Goal: Information Seeking & Learning: Find specific page/section

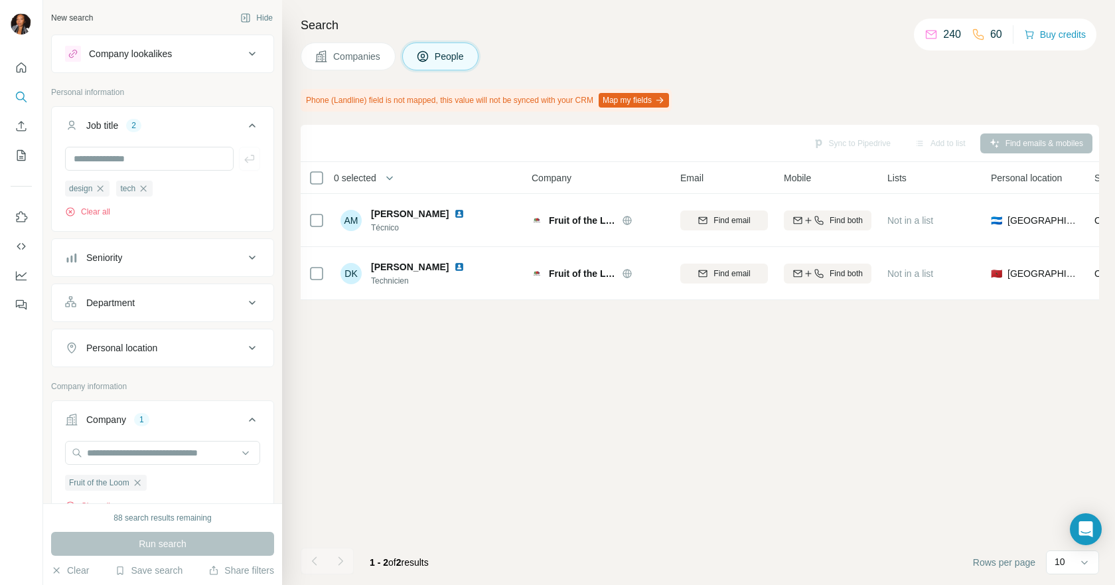
scroll to position [45, 0]
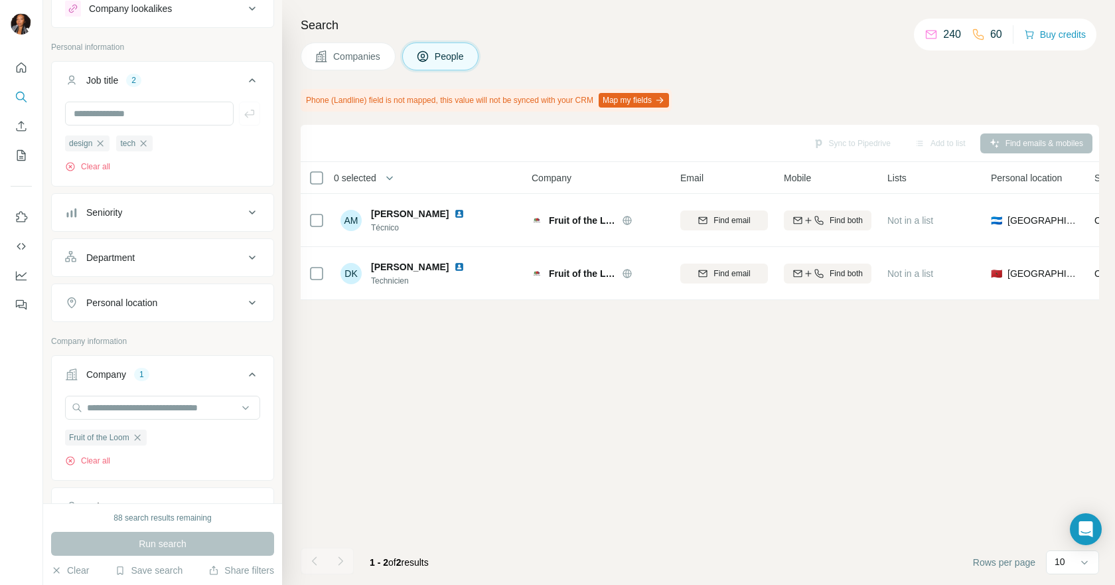
click at [143, 439] on icon "button" at bounding box center [137, 437] width 11 height 11
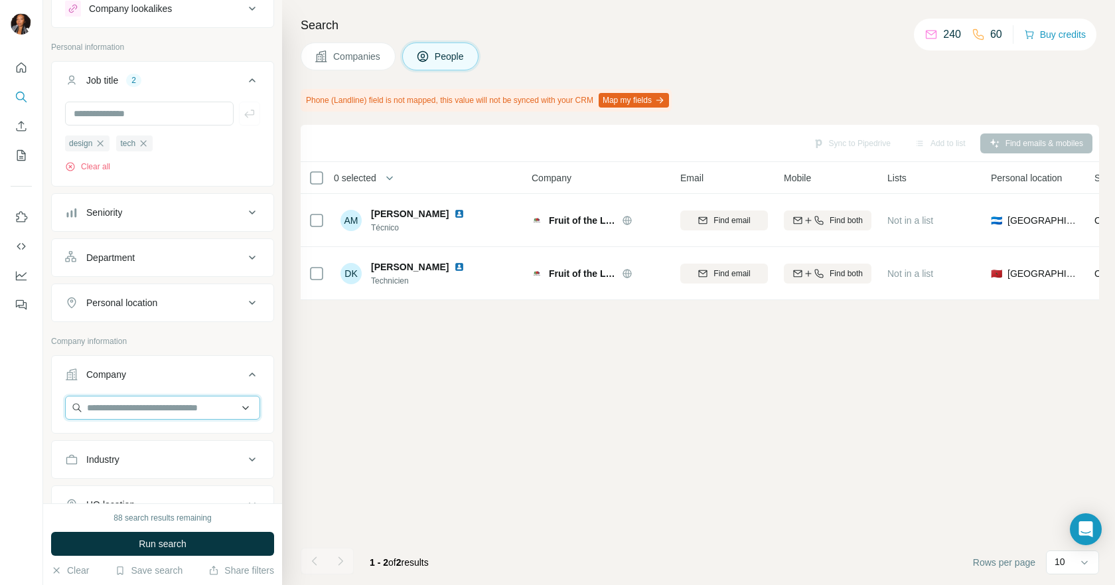
click at [139, 416] on input "text" at bounding box center [162, 408] width 195 height 24
paste input "**********"
click at [139, 416] on input "**********" at bounding box center [162, 408] width 195 height 24
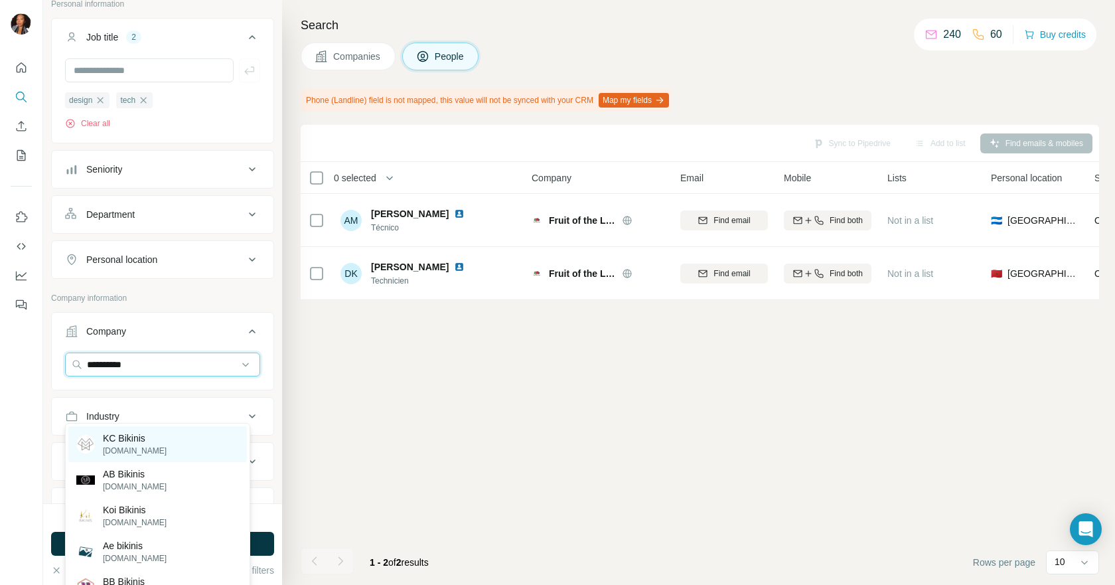
scroll to position [112, 0]
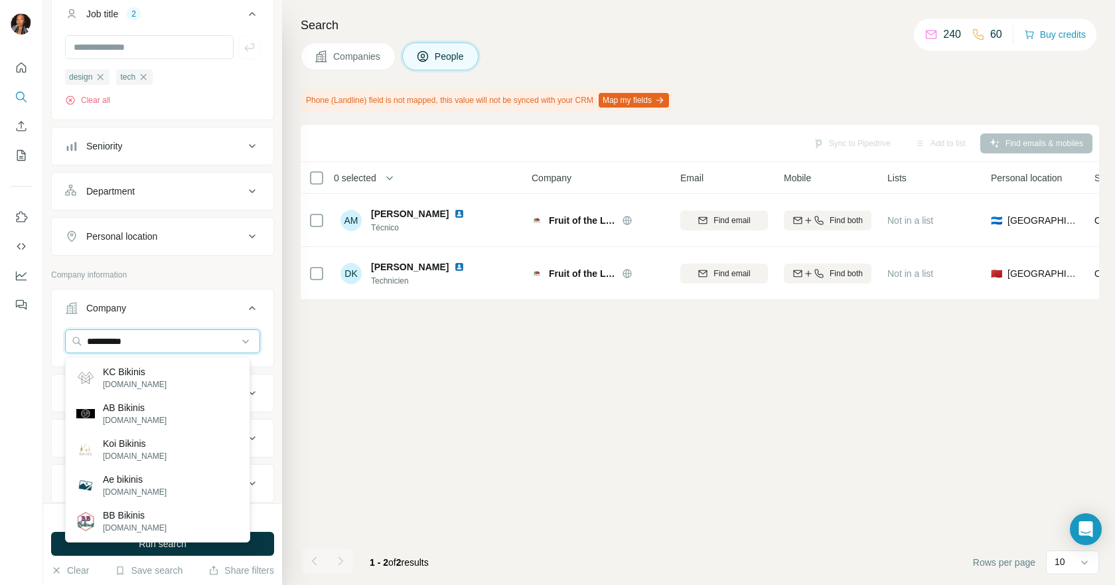
type input "**********"
click at [159, 380] on div "KC Bikinis mestizocr.com" at bounding box center [157, 378] width 179 height 36
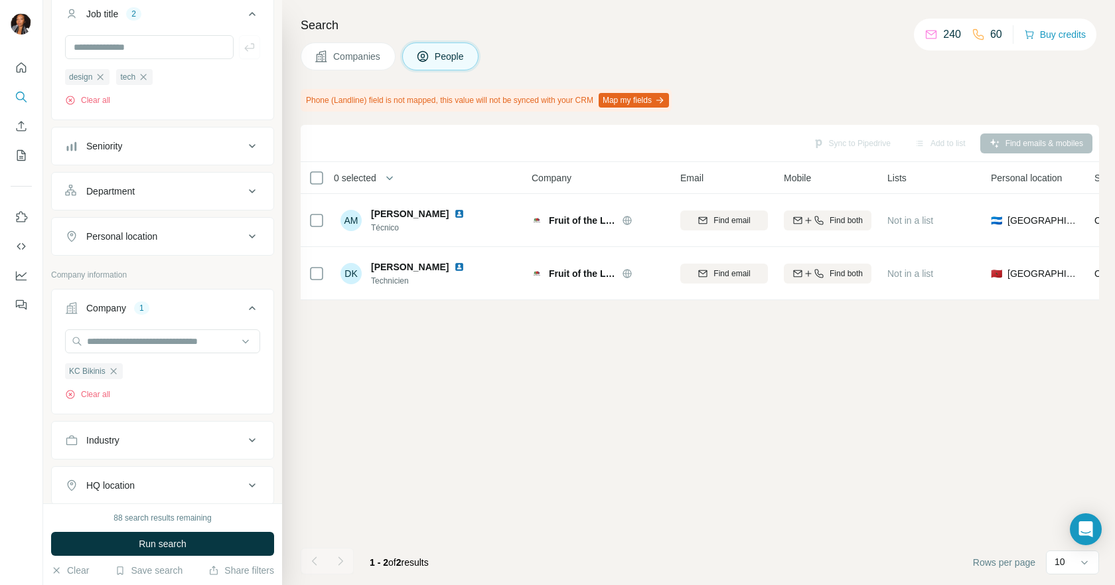
click at [354, 62] on span "Companies" at bounding box center [357, 56] width 48 height 13
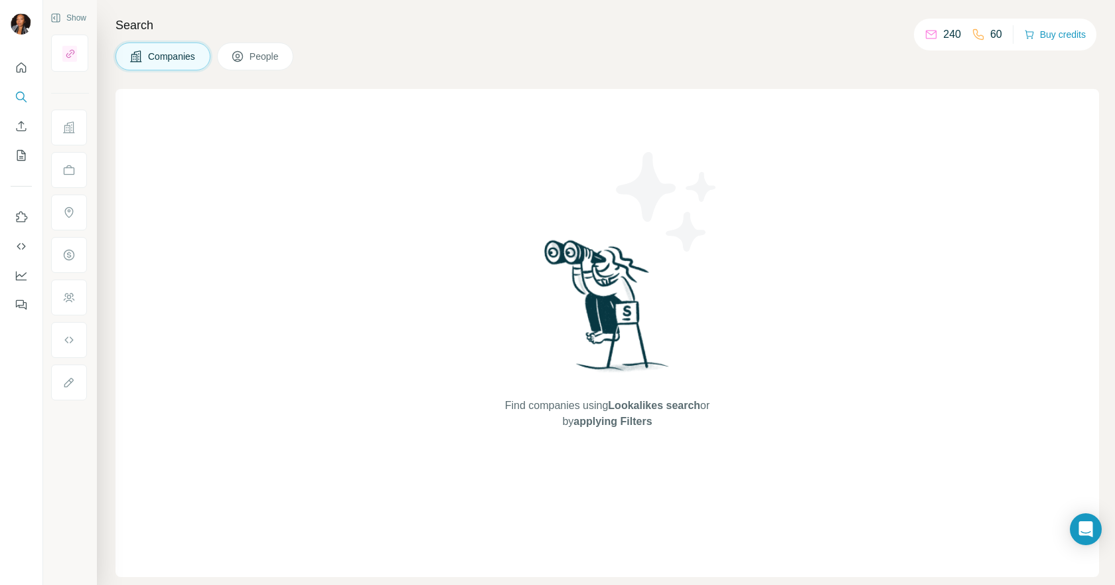
click at [301, 200] on div "Find companies using Lookalikes search or by applying Filters" at bounding box center [608, 333] width 984 height 488
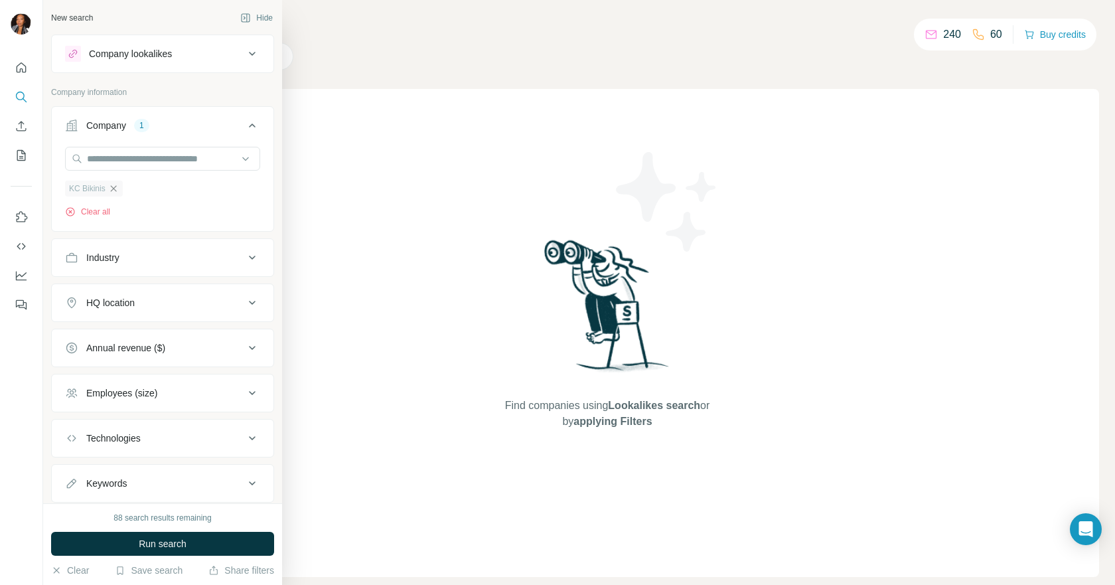
click at [116, 187] on icon "button" at bounding box center [113, 188] width 11 height 11
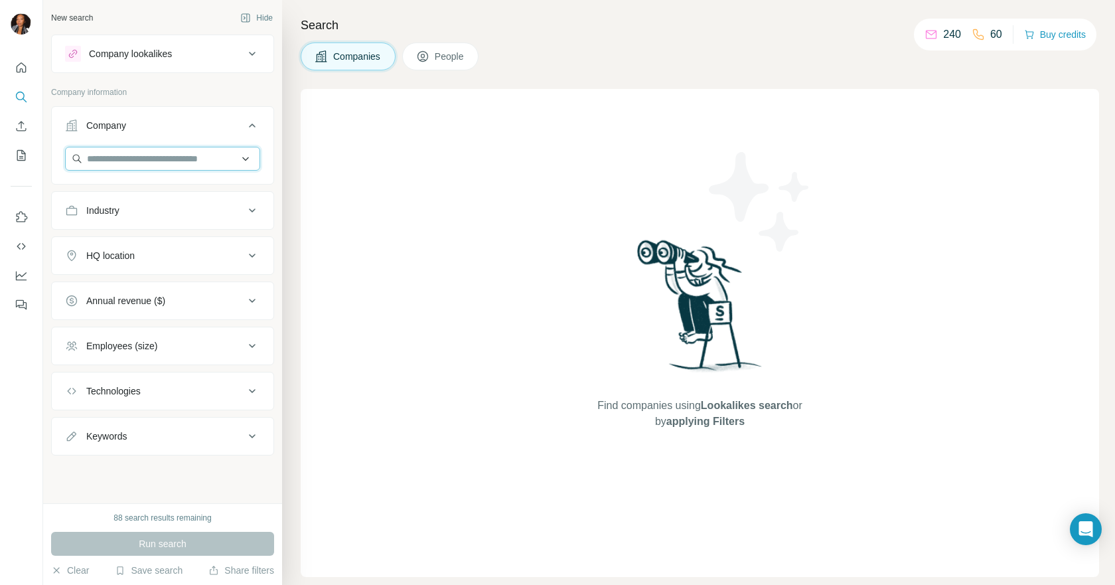
click at [151, 165] on input "text" at bounding box center [162, 159] width 195 height 24
paste input "**********"
drag, startPoint x: 127, startPoint y: 157, endPoint x: 60, endPoint y: 157, distance: 67.0
click at [60, 157] on div "**********" at bounding box center [163, 164] width 222 height 35
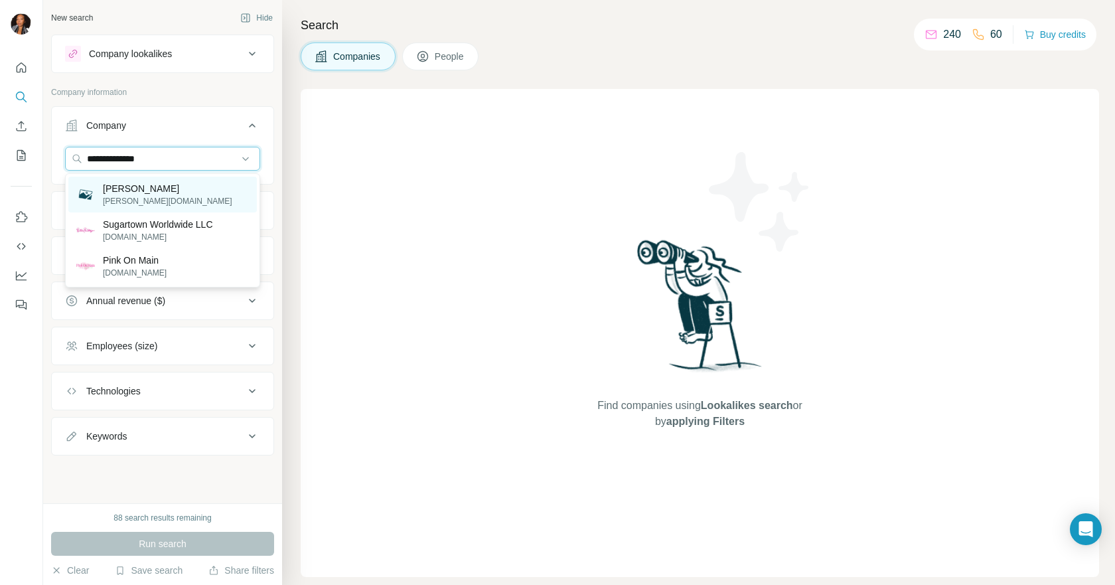
type input "**********"
click at [166, 189] on div "Lilly platzer lilly-platzer.fr" at bounding box center [162, 195] width 189 height 36
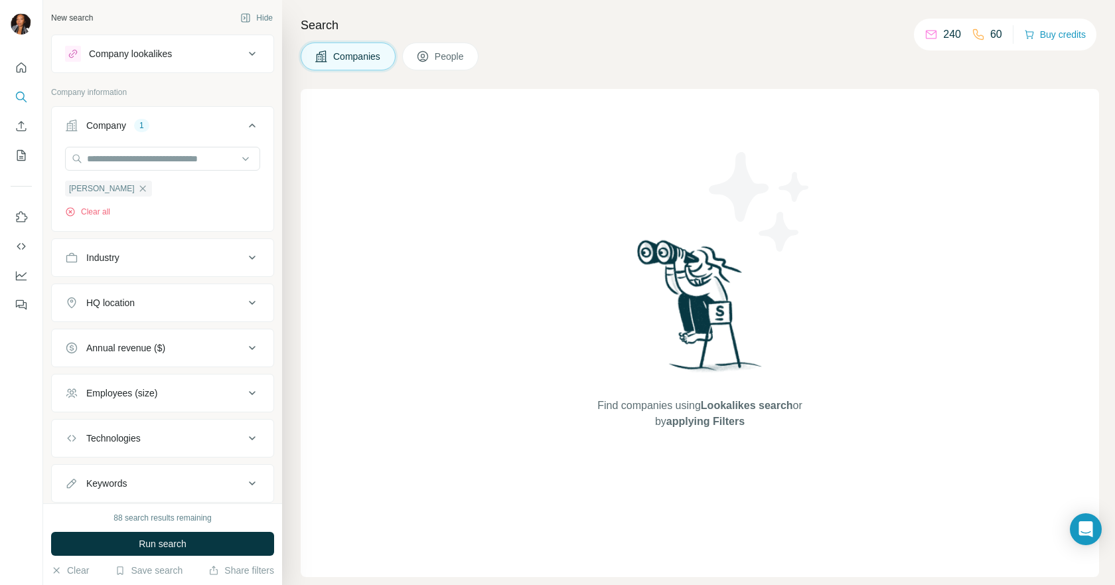
click at [210, 260] on div "Industry" at bounding box center [154, 257] width 179 height 13
click at [212, 260] on div "Industry" at bounding box center [154, 257] width 179 height 13
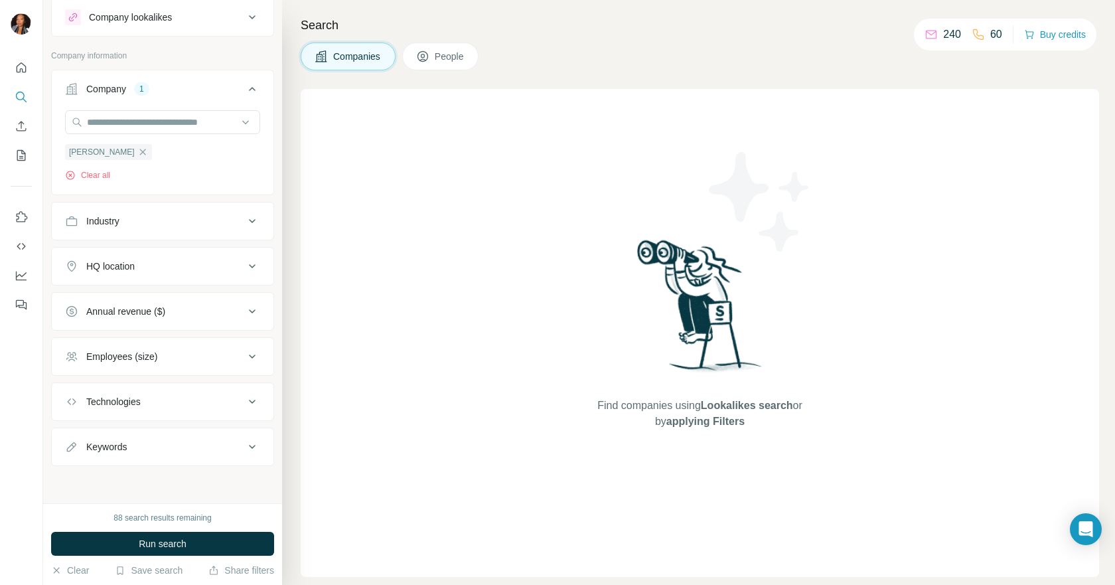
click at [210, 368] on button "Employees (size)" at bounding box center [163, 357] width 222 height 32
click at [225, 352] on div "Employees (size)" at bounding box center [154, 355] width 179 height 13
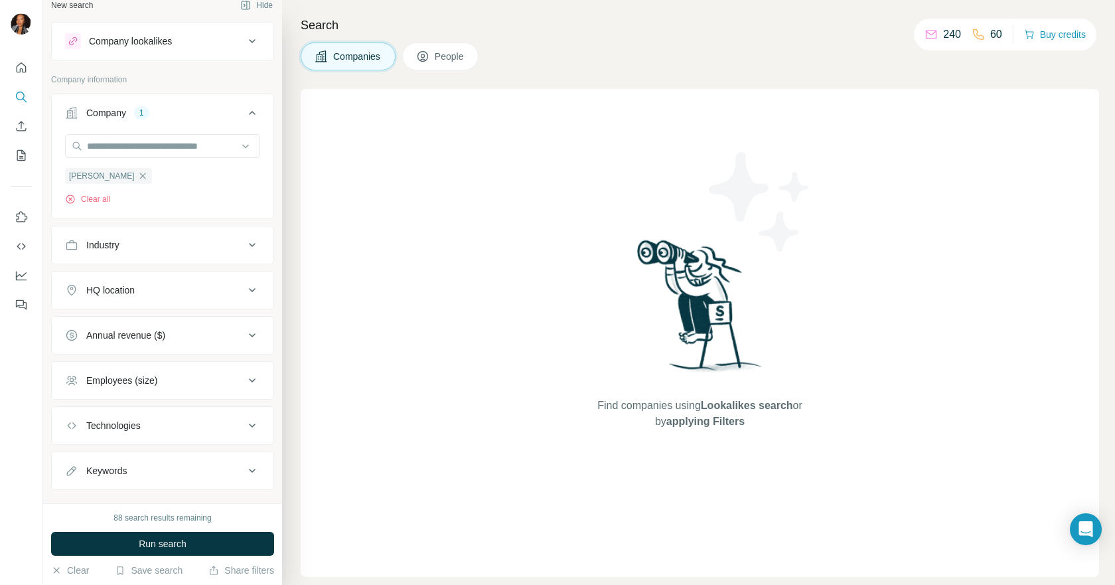
scroll to position [0, 0]
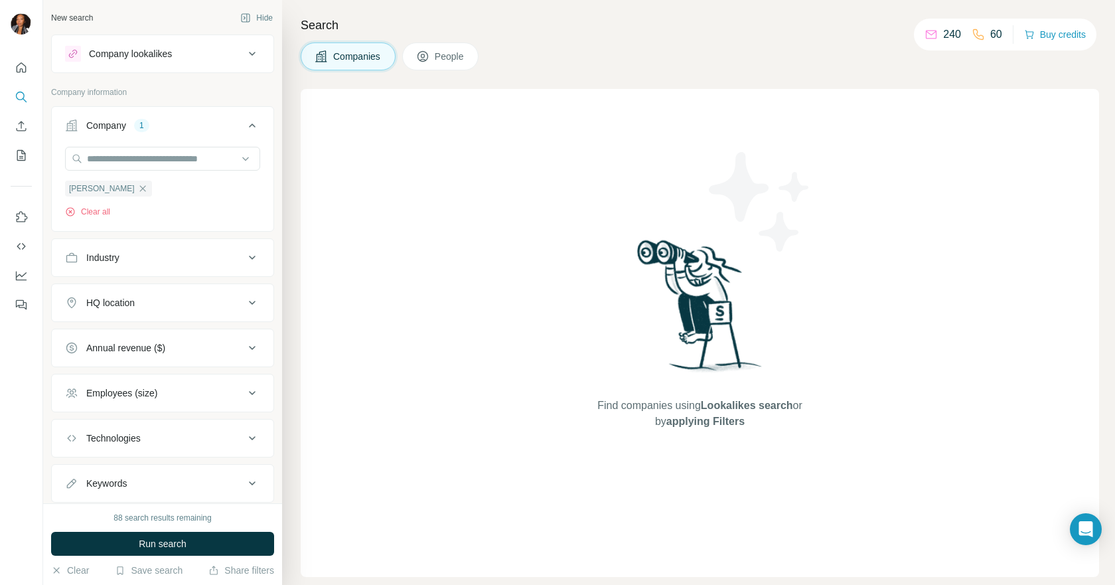
click at [437, 55] on button "People" at bounding box center [440, 56] width 77 height 28
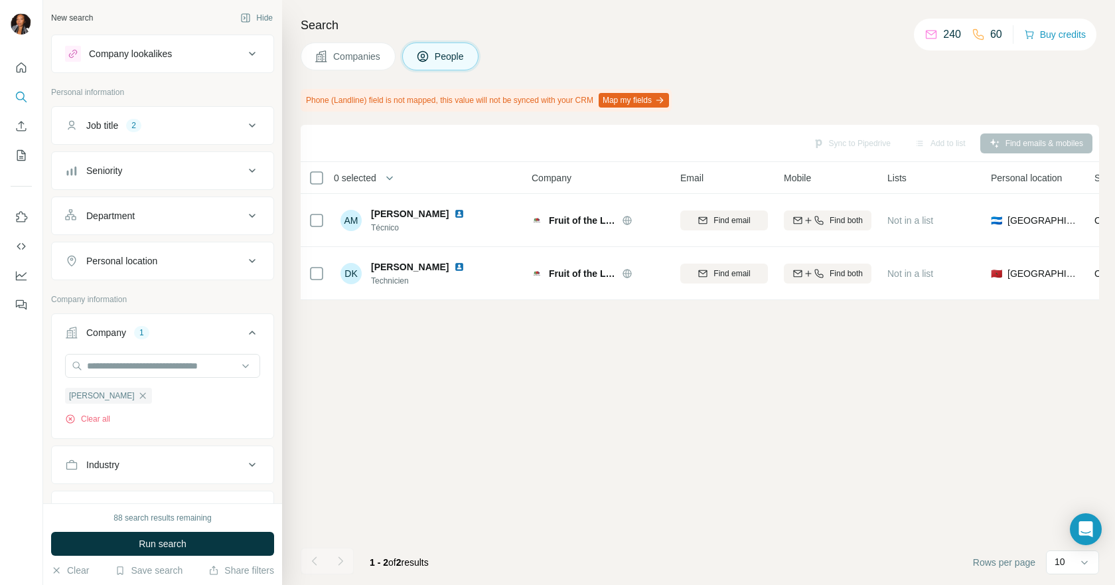
click at [188, 121] on div "Job title 2" at bounding box center [154, 125] width 179 height 13
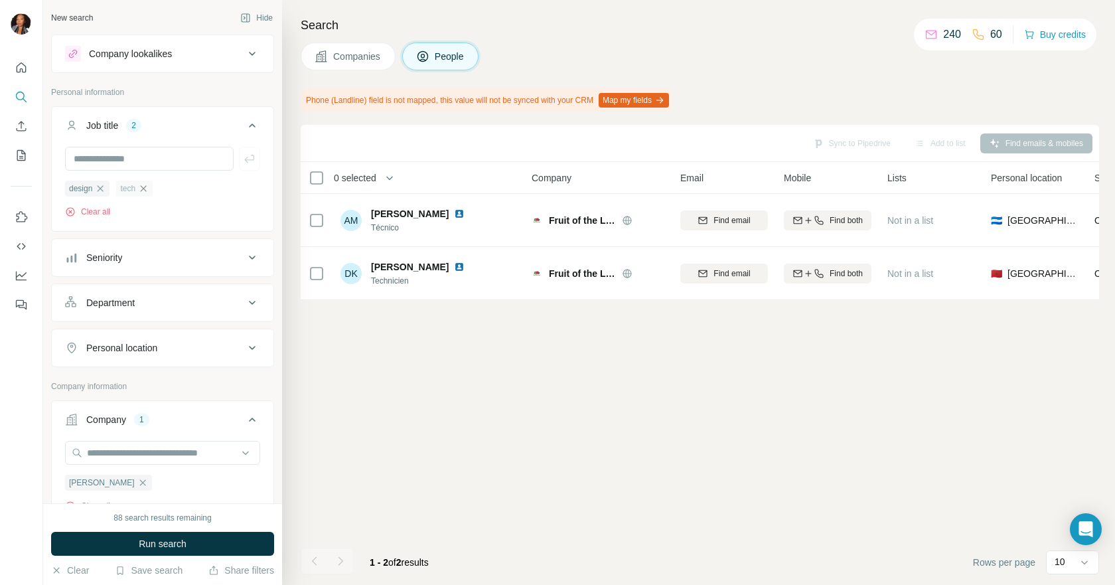
click at [147, 189] on icon "button" at bounding box center [144, 188] width 6 height 6
click at [102, 188] on icon "button" at bounding box center [100, 188] width 11 height 11
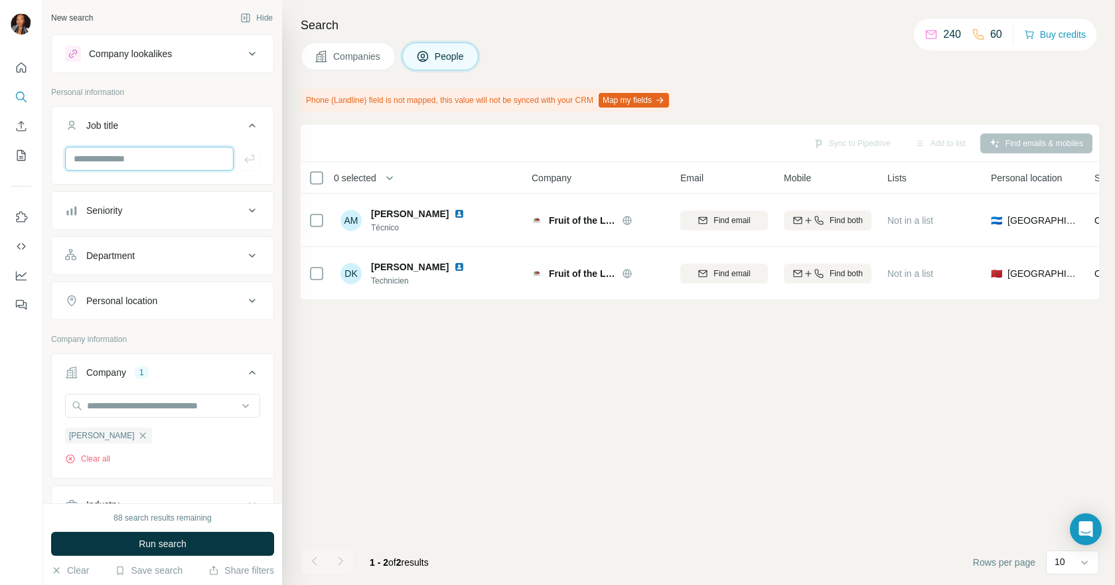
click at [110, 158] on input "text" at bounding box center [149, 159] width 169 height 24
type input "**********"
click at [244, 156] on icon "button" at bounding box center [249, 158] width 13 height 13
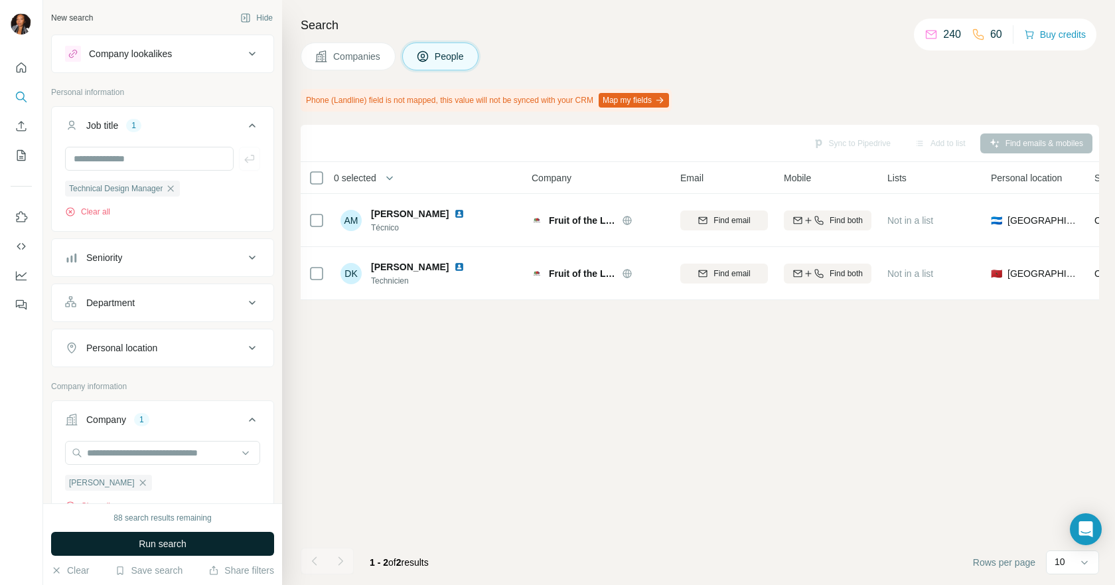
click at [189, 538] on button "Run search" at bounding box center [162, 544] width 223 height 24
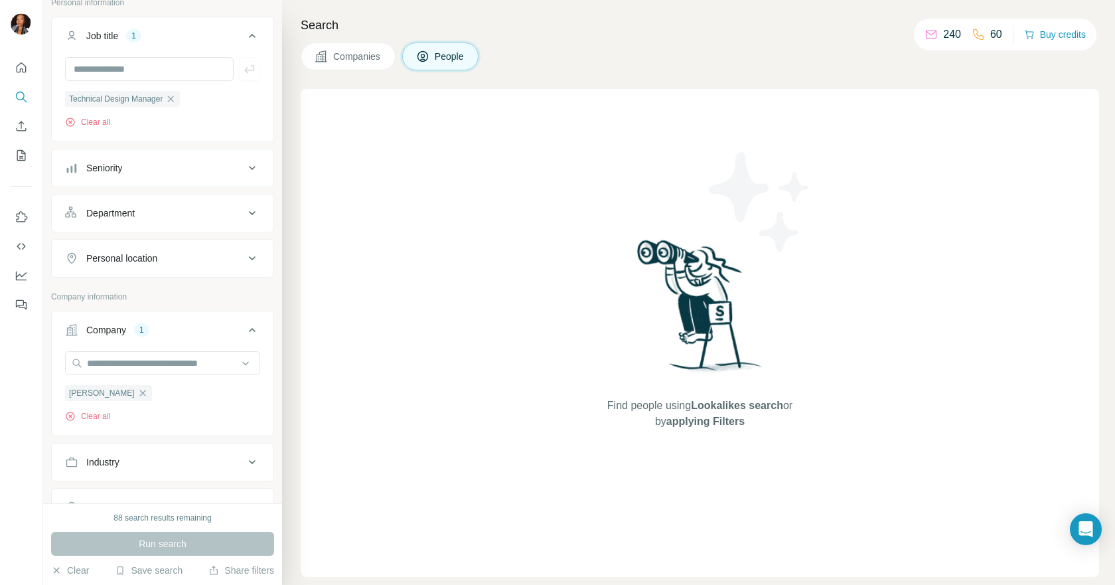
scroll to position [66, 0]
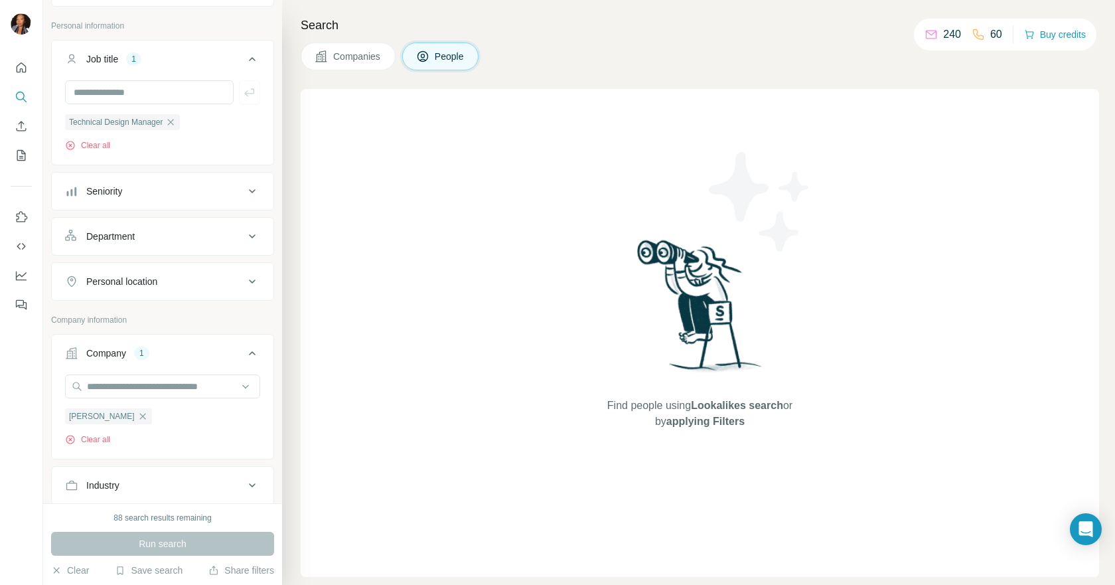
click at [429, 274] on div "Find people using Lookalikes search or by applying Filters" at bounding box center [700, 333] width 799 height 488
click at [368, 68] on button "Companies" at bounding box center [348, 56] width 95 height 28
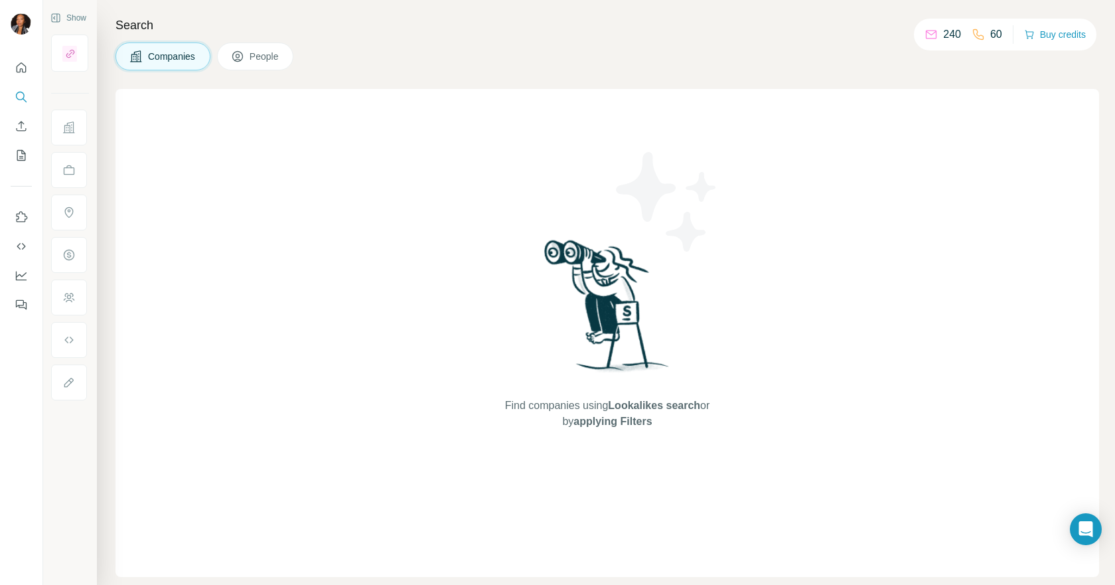
scroll to position [0, 0]
click at [368, 62] on div "Companies People" at bounding box center [608, 56] width 984 height 28
click at [279, 167] on div "Find companies using Lookalikes search or by applying Filters" at bounding box center [608, 333] width 984 height 488
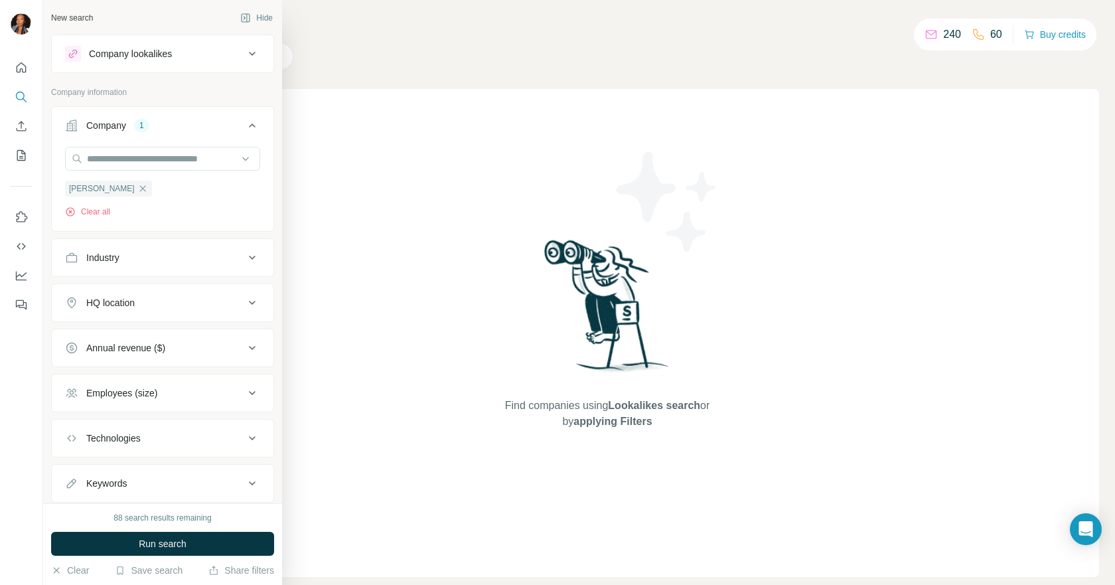
click at [179, 543] on span "Run search" at bounding box center [163, 543] width 48 height 13
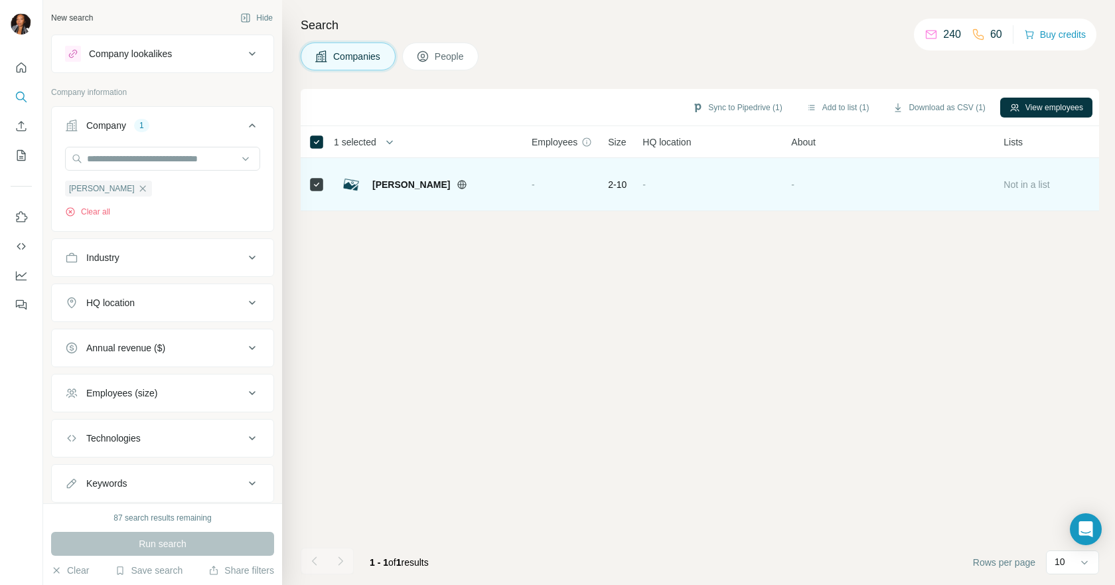
click at [457, 180] on icon at bounding box center [462, 184] width 11 height 11
click at [458, 187] on icon at bounding box center [462, 184] width 9 height 9
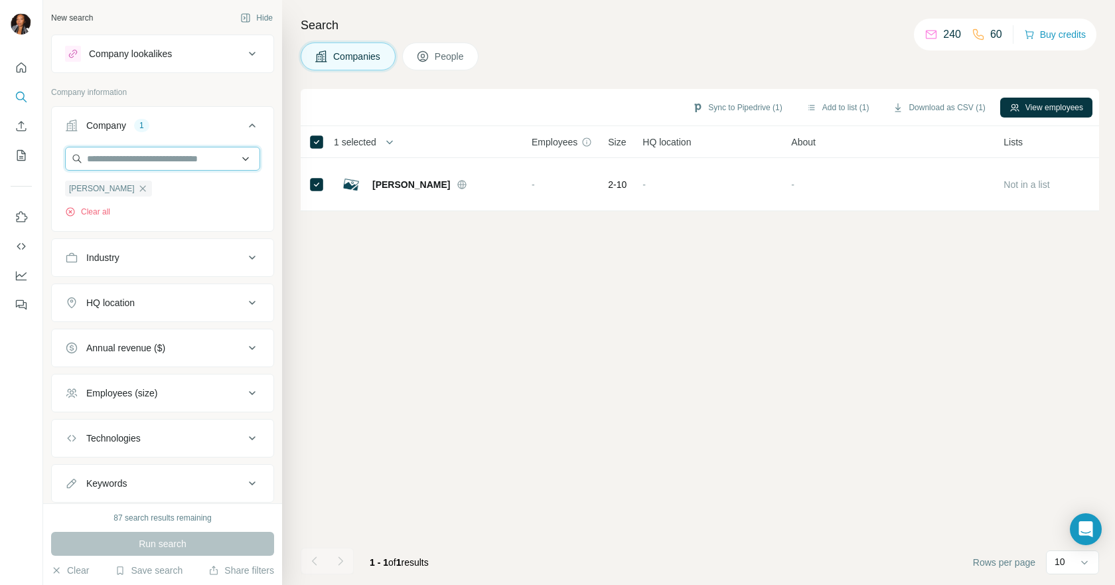
click at [128, 159] on input "text" at bounding box center [162, 159] width 195 height 24
click at [353, 309] on div "Sync to Pipedrive (1) Add to list (1) Download as CSV (1) View employees 1 sele…" at bounding box center [700, 337] width 799 height 496
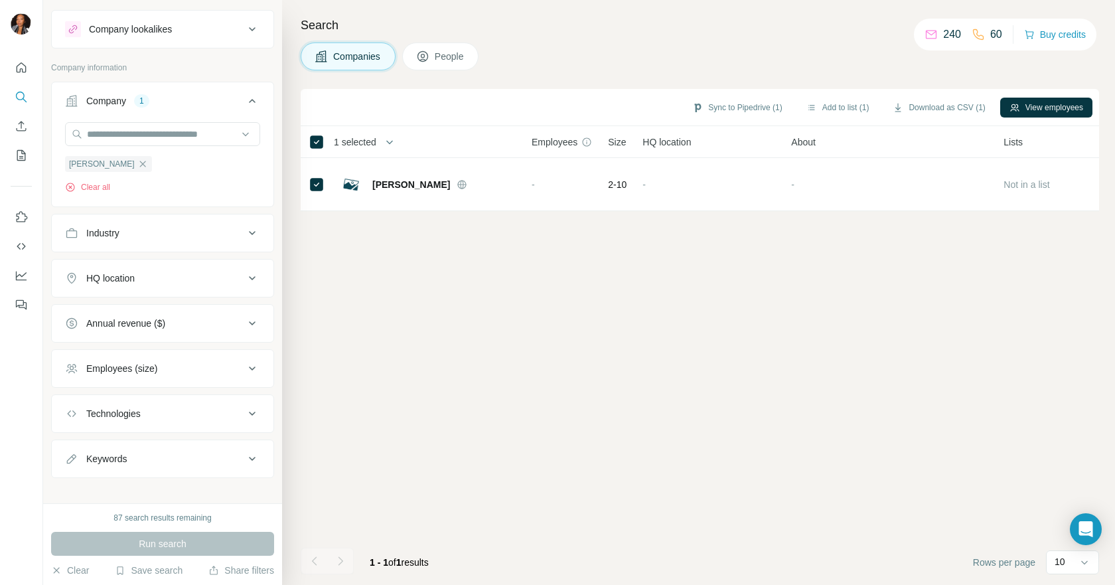
scroll to position [37, 0]
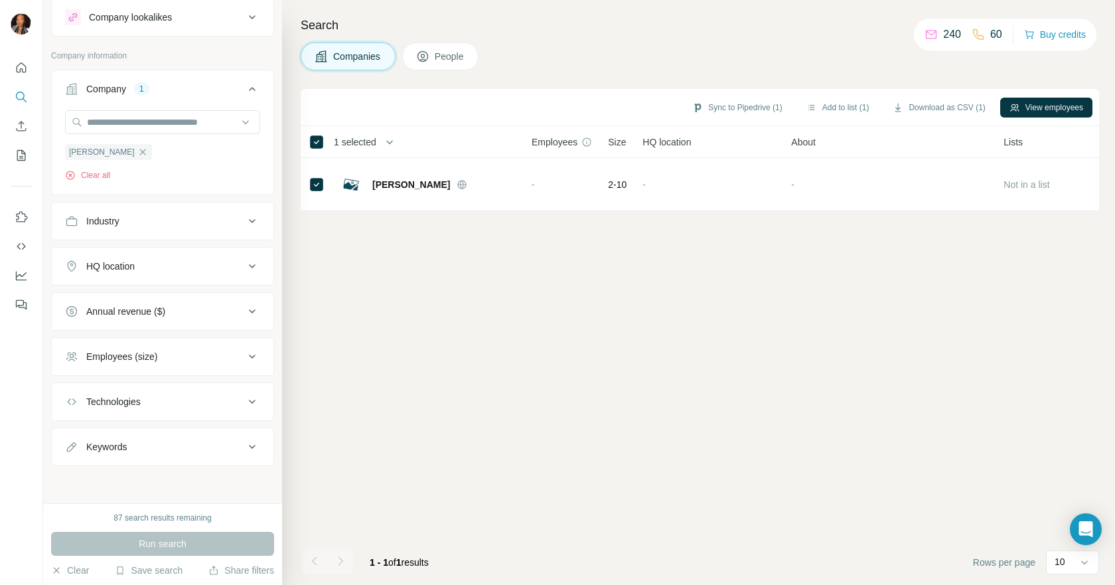
click at [244, 406] on icon at bounding box center [252, 402] width 16 height 16
click at [244, 406] on icon at bounding box center [252, 401] width 16 height 16
click at [244, 451] on icon at bounding box center [252, 447] width 16 height 16
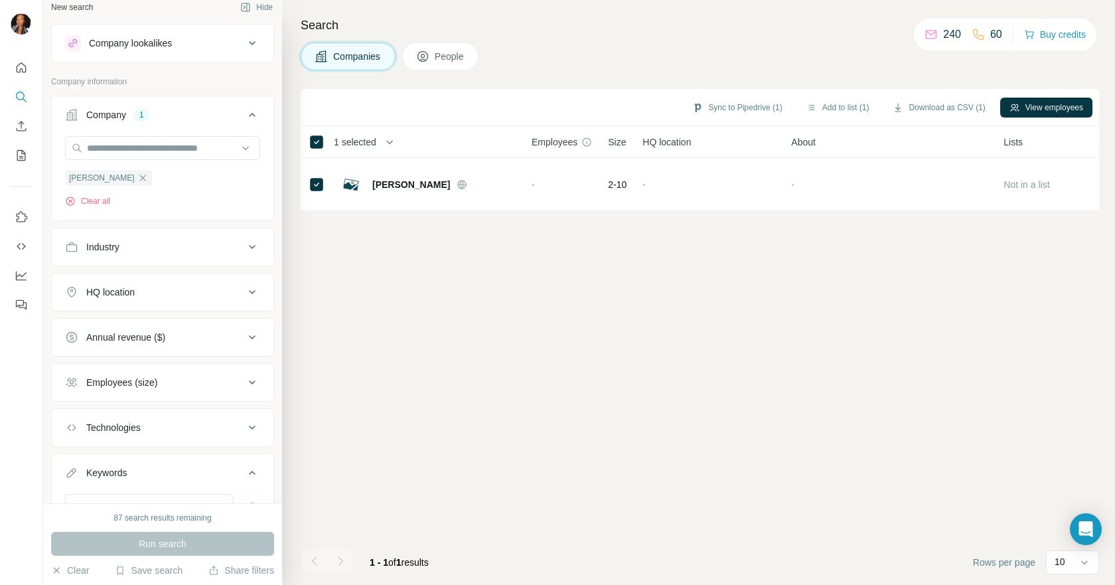
scroll to position [0, 0]
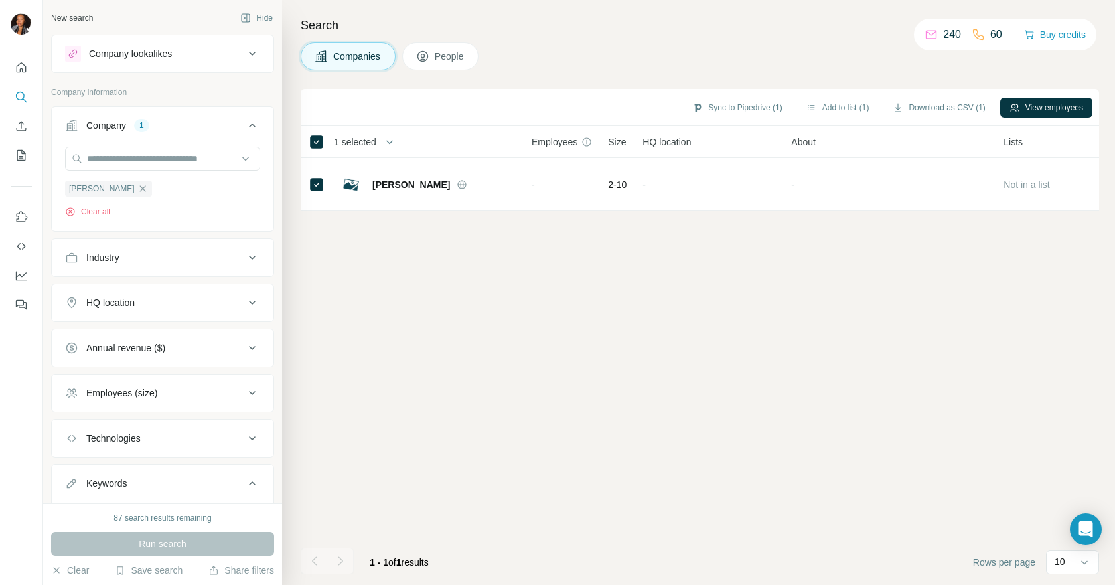
click at [447, 52] on span "People" at bounding box center [450, 56] width 31 height 13
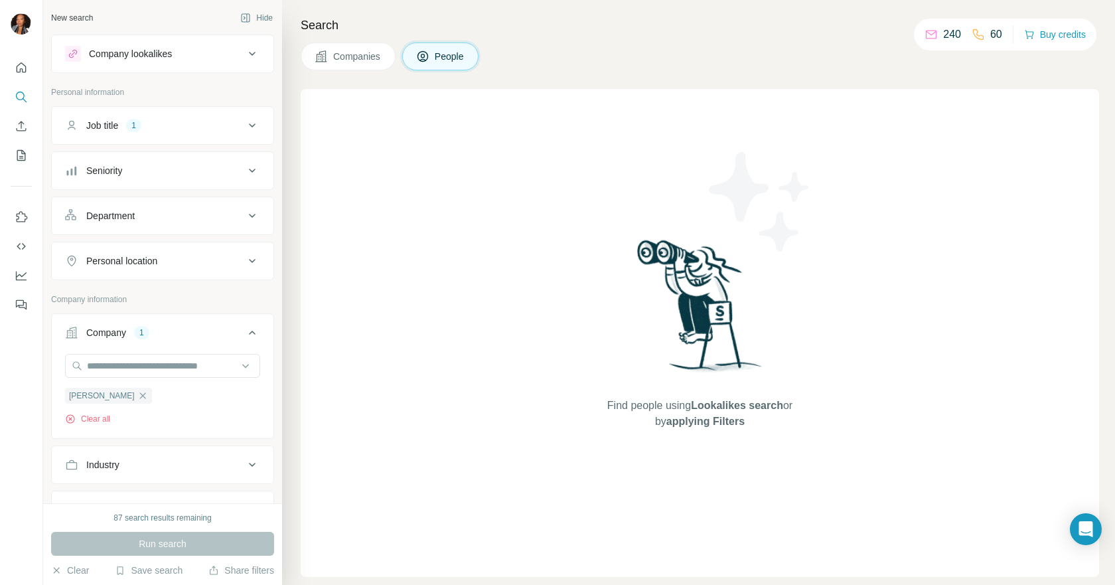
click at [204, 541] on div "Run search" at bounding box center [162, 544] width 223 height 24
click at [209, 122] on div "Job title 1" at bounding box center [154, 125] width 179 height 13
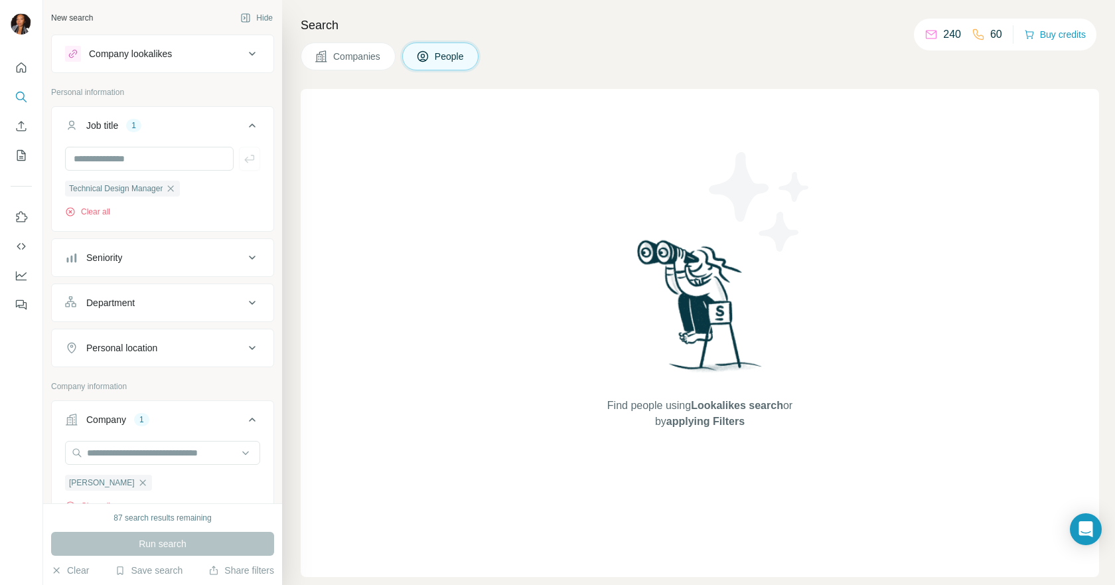
click at [464, 57] on span "People" at bounding box center [450, 56] width 31 height 13
click at [137, 485] on icon "button" at bounding box center [142, 482] width 11 height 11
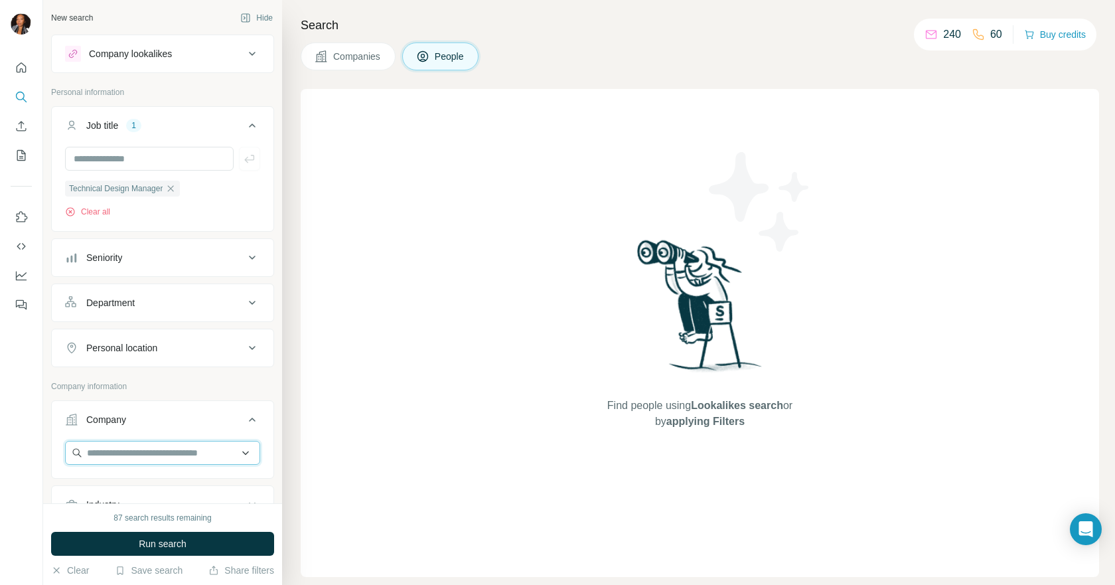
click at [133, 458] on input "text" at bounding box center [162, 453] width 195 height 24
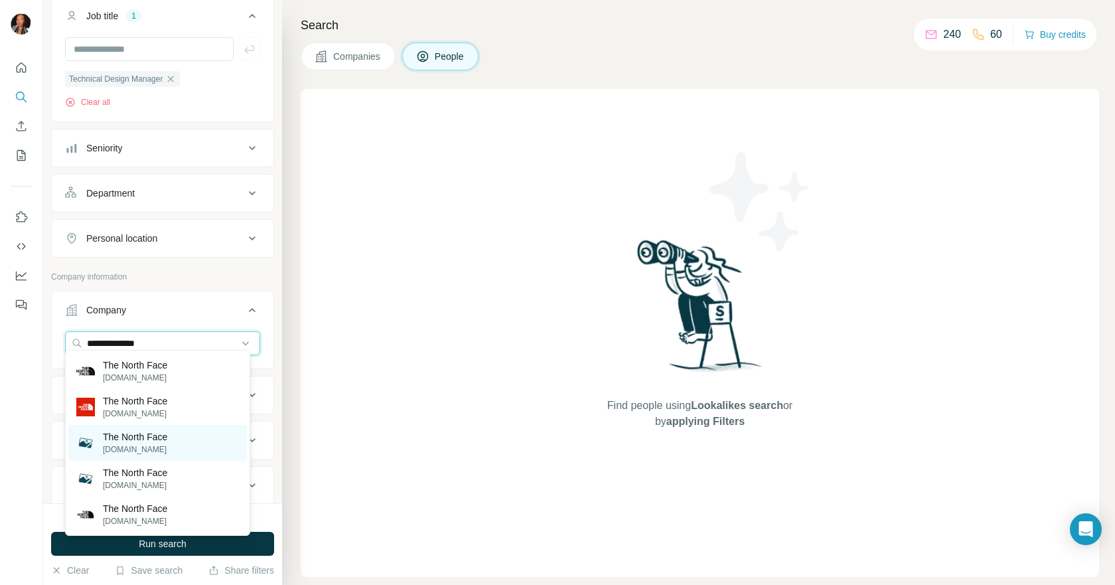
scroll to position [133, 0]
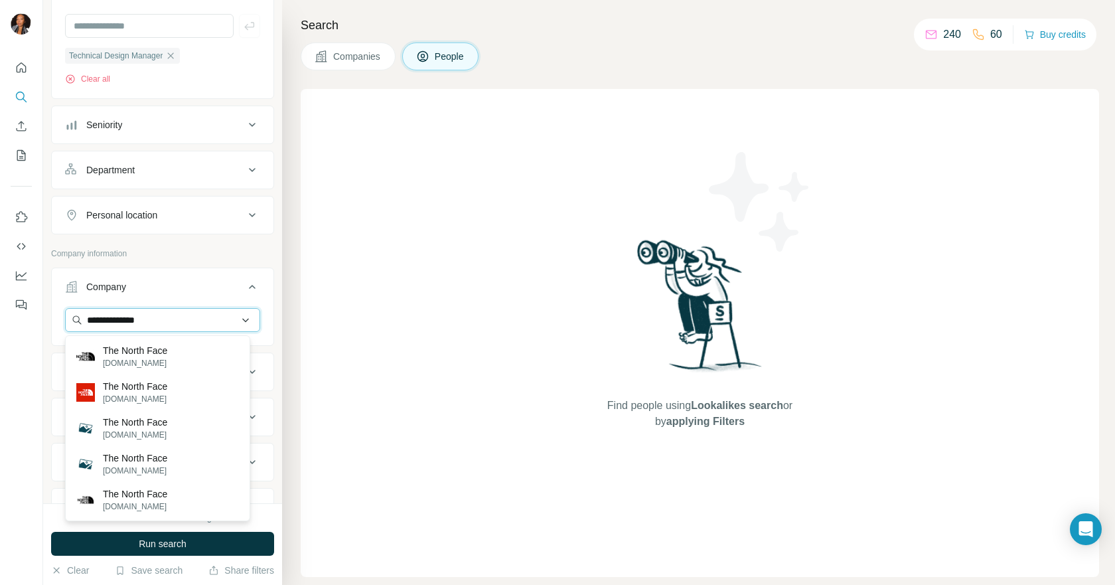
drag, startPoint x: 171, startPoint y: 321, endPoint x: 65, endPoint y: 323, distance: 105.6
click at [65, 323] on input "**********" at bounding box center [162, 320] width 195 height 24
paste input "**********"
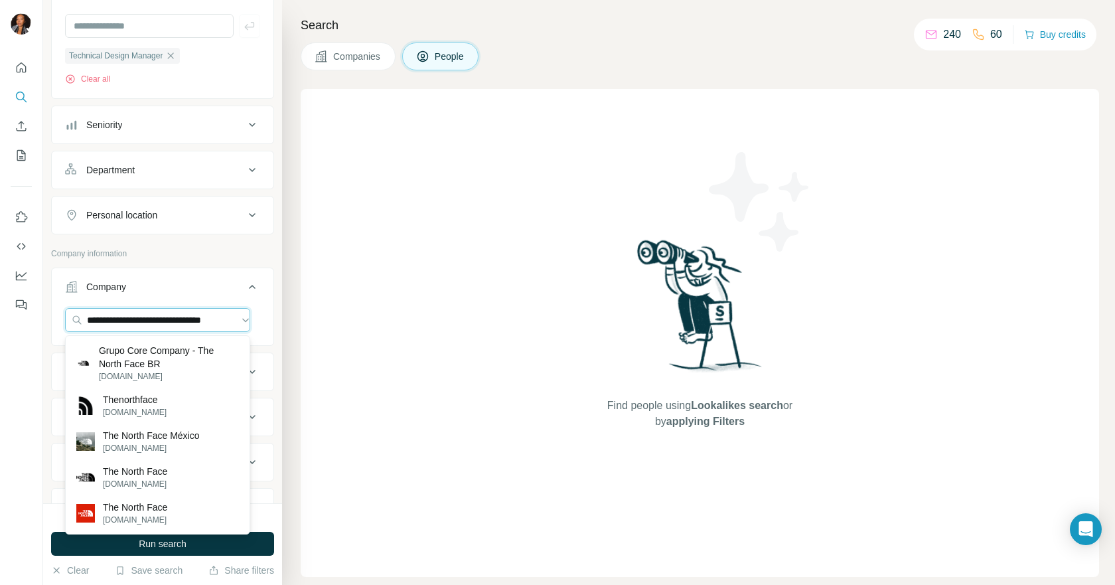
scroll to position [0, 0]
drag, startPoint x: 115, startPoint y: 321, endPoint x: 55, endPoint y: 319, distance: 59.8
click at [55, 319] on div "**********" at bounding box center [163, 325] width 222 height 35
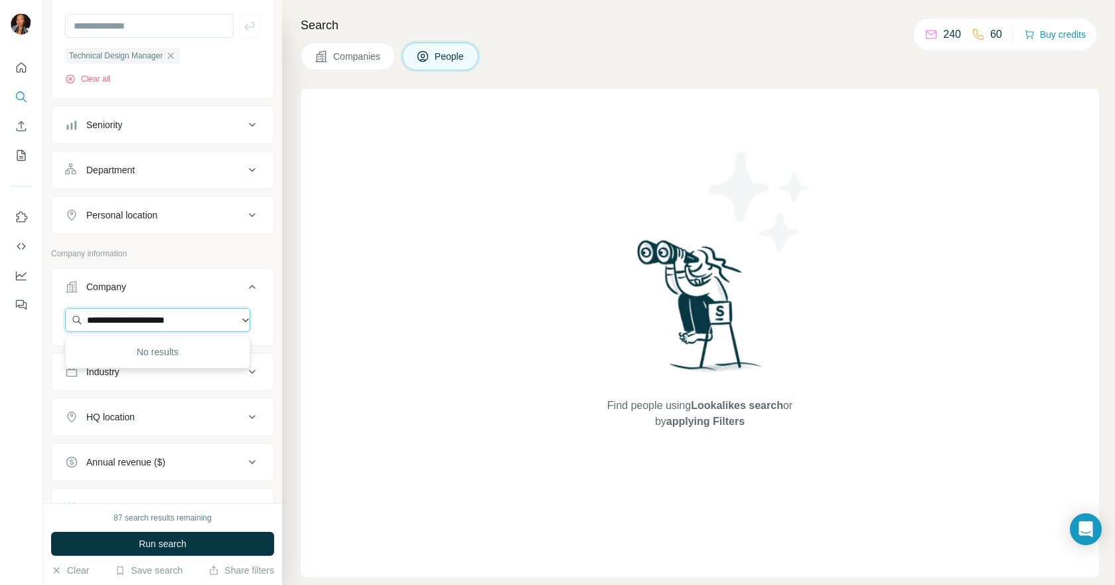
click at [89, 325] on input "**********" at bounding box center [157, 320] width 185 height 24
click at [197, 320] on input "**********" at bounding box center [157, 320] width 185 height 24
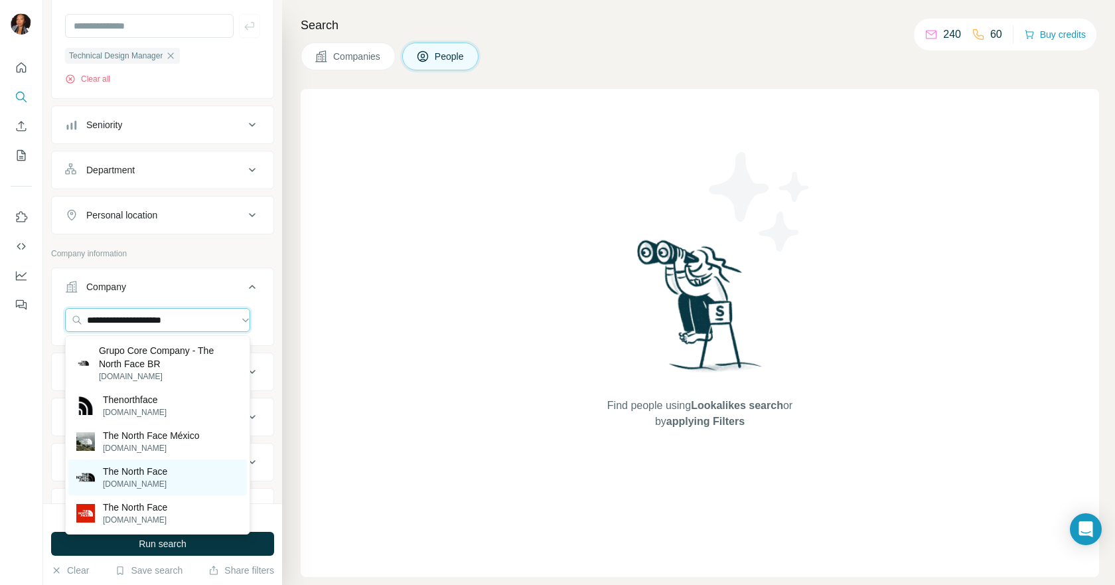
type input "**********"
click at [182, 478] on div "The North Face thenorthface.com.hk" at bounding box center [157, 477] width 179 height 36
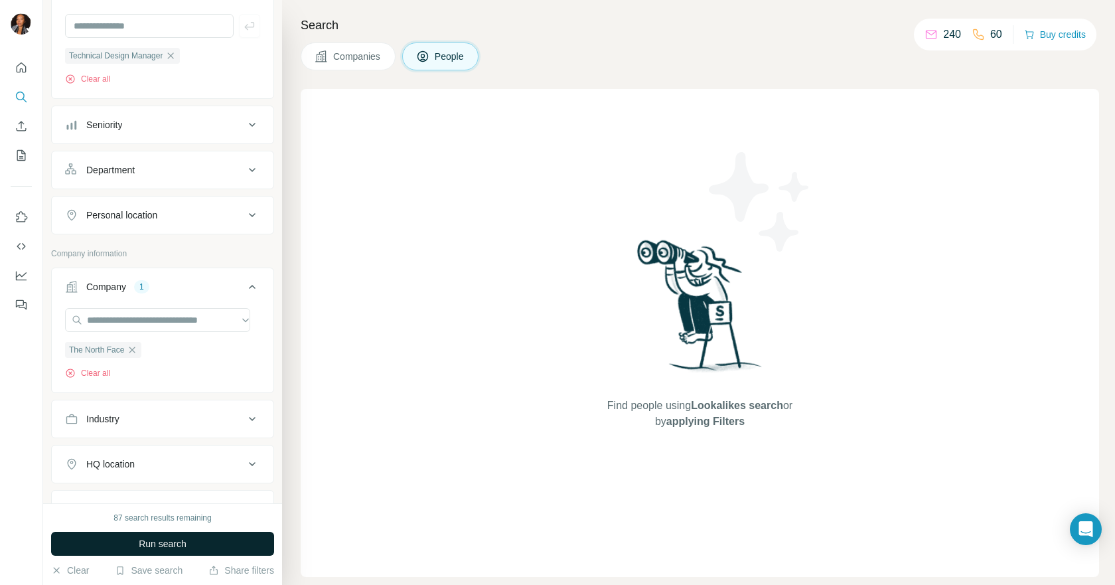
click at [217, 538] on button "Run search" at bounding box center [162, 544] width 223 height 24
click at [358, 69] on button "Companies" at bounding box center [348, 56] width 95 height 28
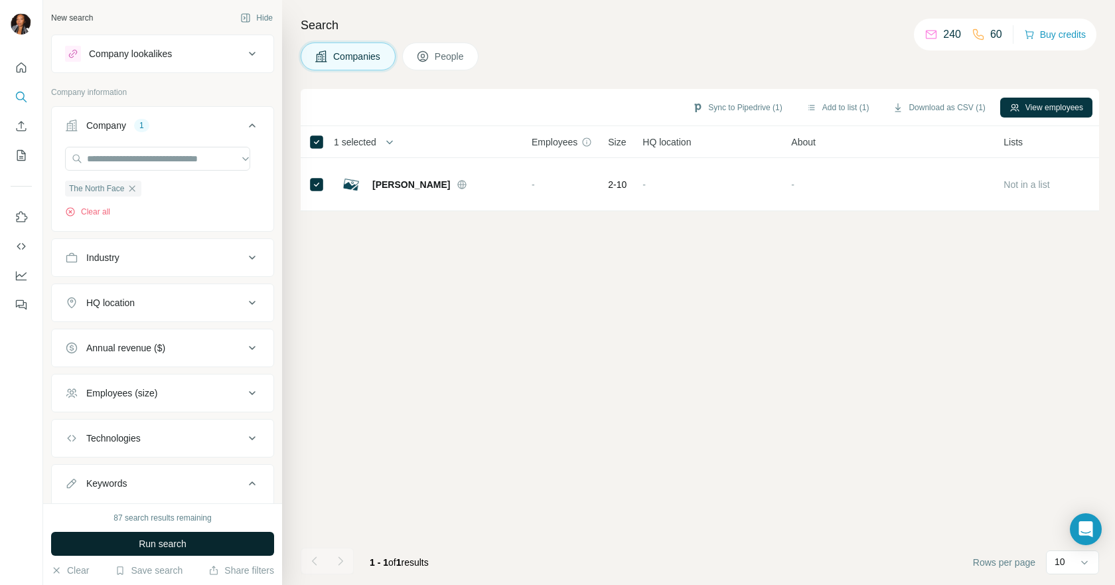
click at [208, 547] on button "Run search" at bounding box center [162, 544] width 223 height 24
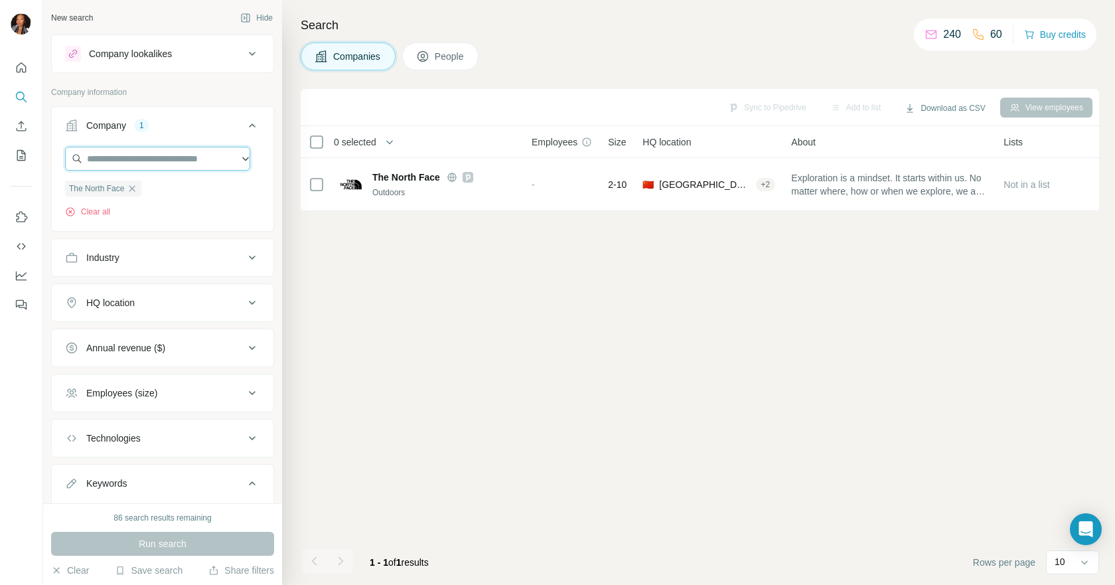
click at [142, 159] on input "text" at bounding box center [157, 159] width 185 height 24
type input "**********"
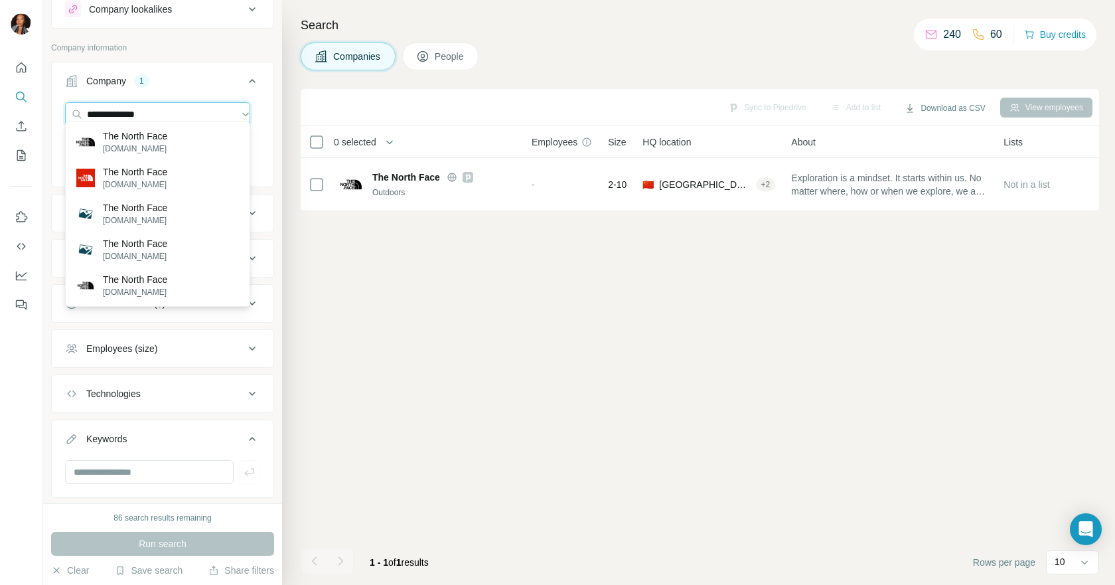
scroll to position [66, 0]
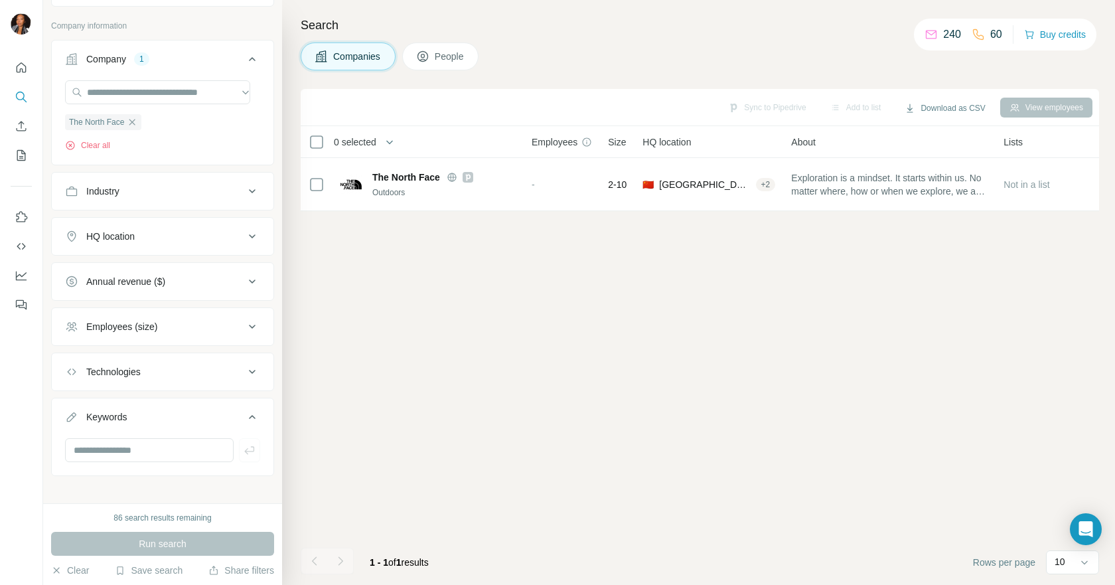
click at [443, 53] on span "People" at bounding box center [450, 56] width 31 height 13
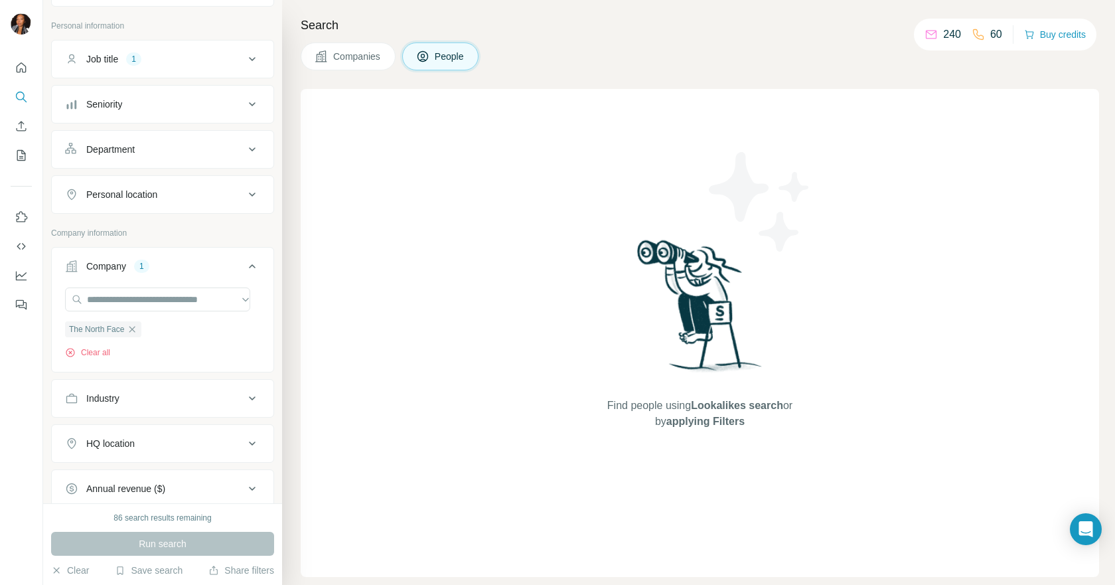
click at [191, 67] on button "Job title 1" at bounding box center [163, 59] width 222 height 32
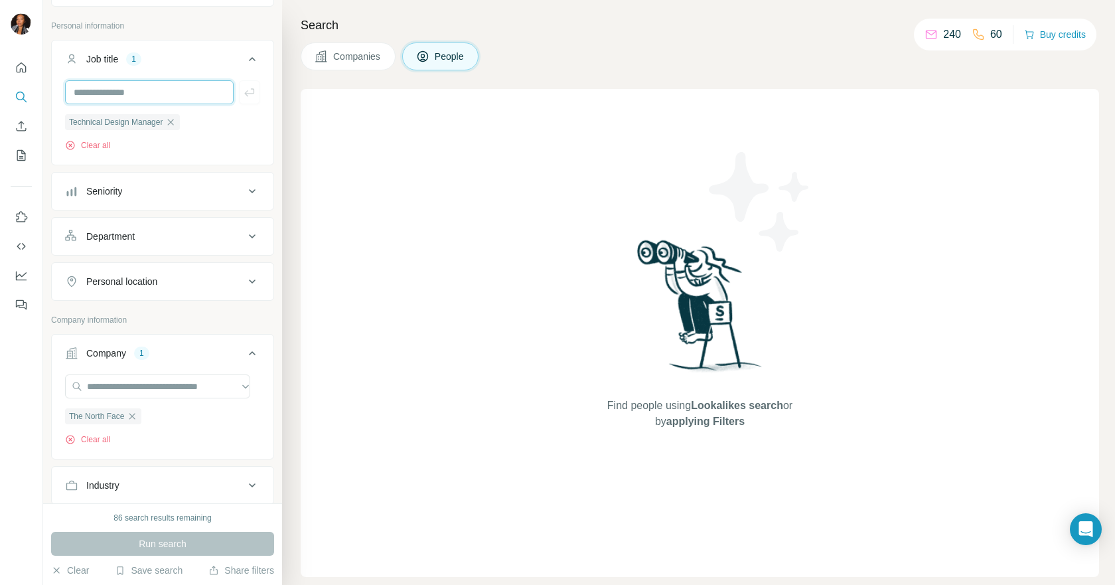
click at [131, 100] on input "text" at bounding box center [149, 92] width 169 height 24
click at [200, 196] on div "Seniority" at bounding box center [154, 191] width 179 height 13
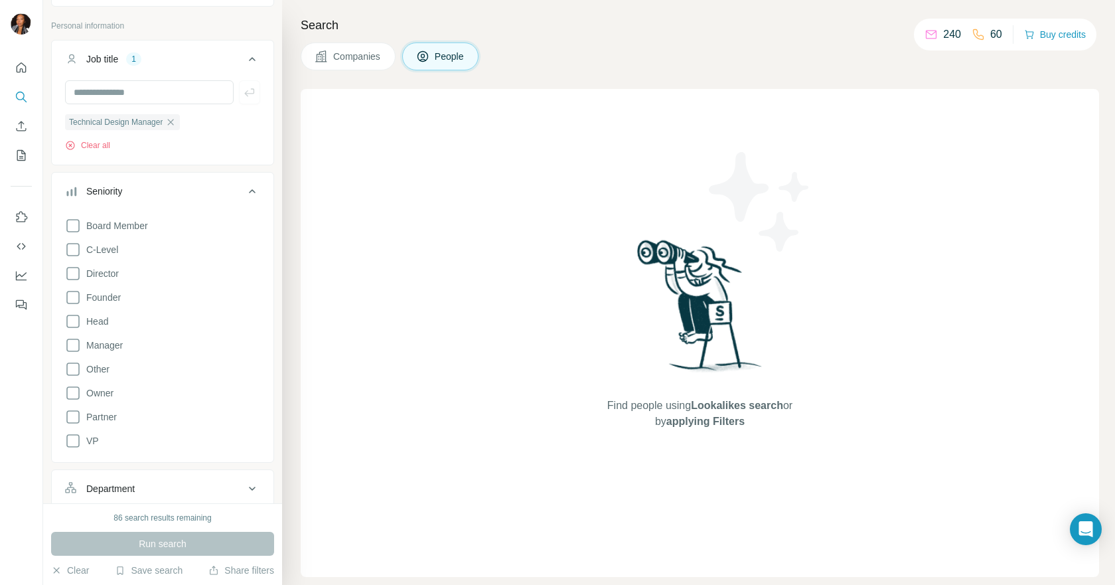
click at [225, 197] on div "Seniority" at bounding box center [154, 191] width 179 height 13
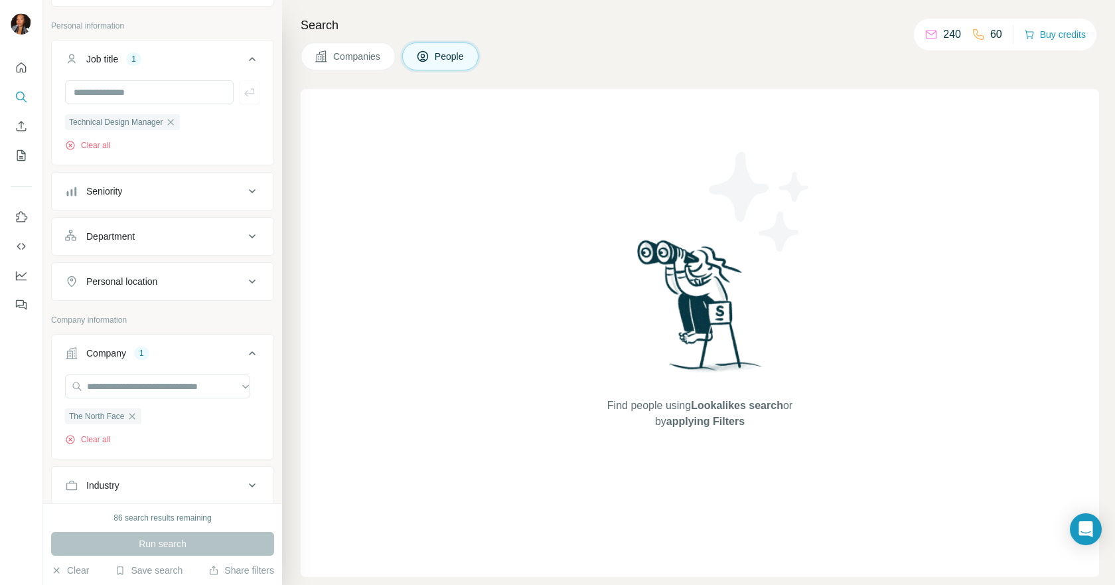
click at [224, 194] on div "Seniority" at bounding box center [154, 191] width 179 height 13
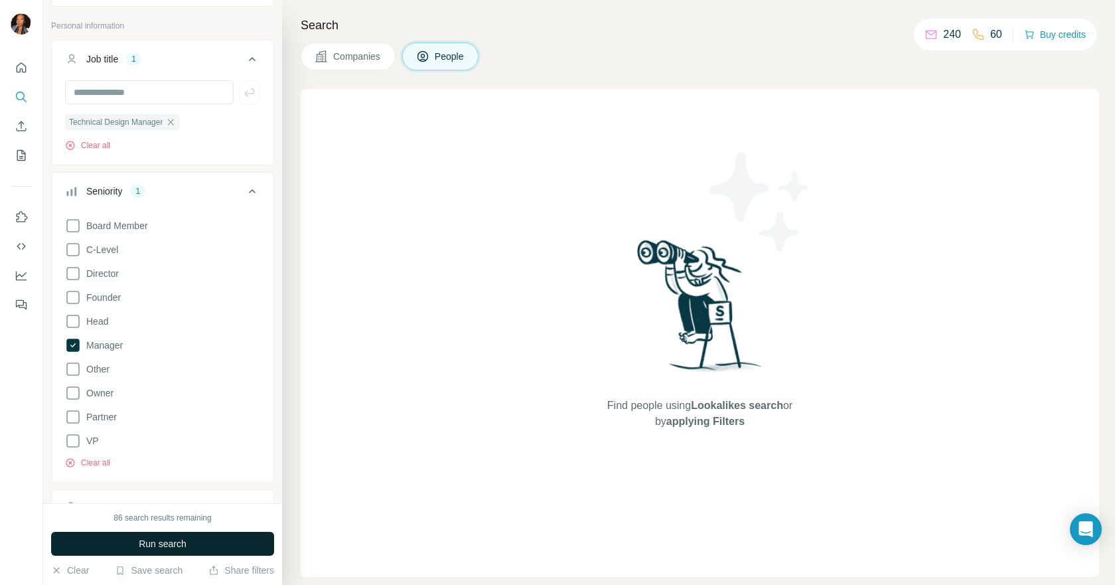
click at [200, 542] on button "Run search" at bounding box center [162, 544] width 223 height 24
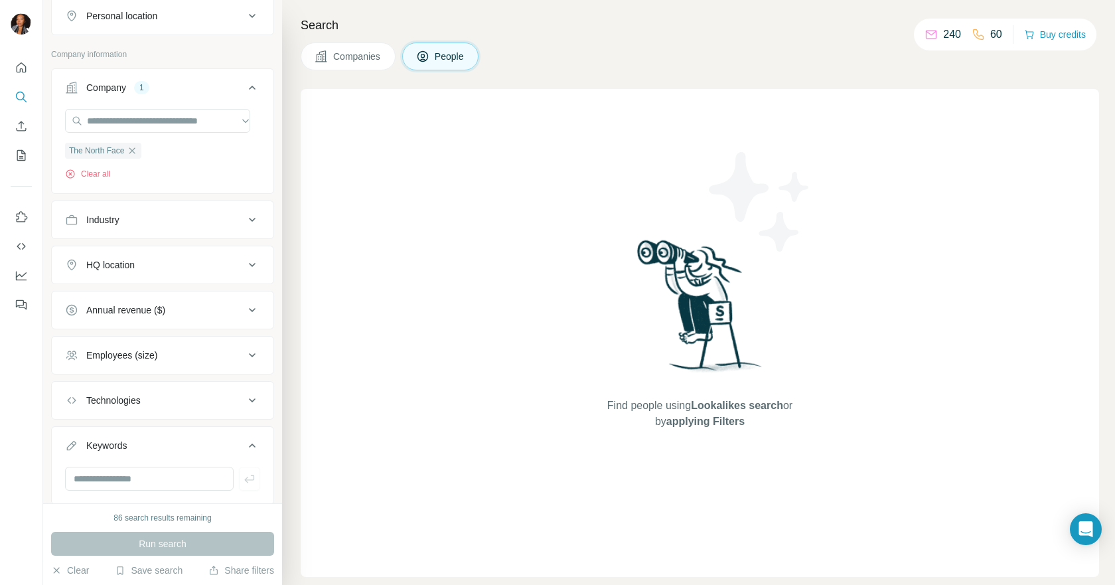
scroll to position [644, 0]
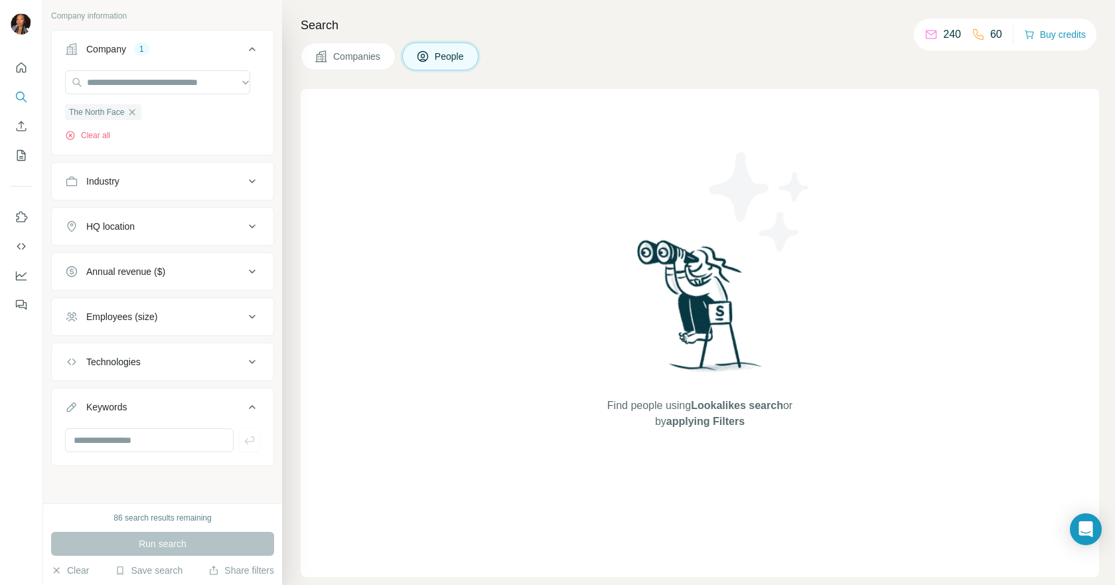
click at [167, 511] on div "86 search results remaining Run search Clear Save search Share filters" at bounding box center [162, 544] width 239 height 82
click at [169, 516] on div "86 search results remaining" at bounding box center [163, 518] width 98 height 12
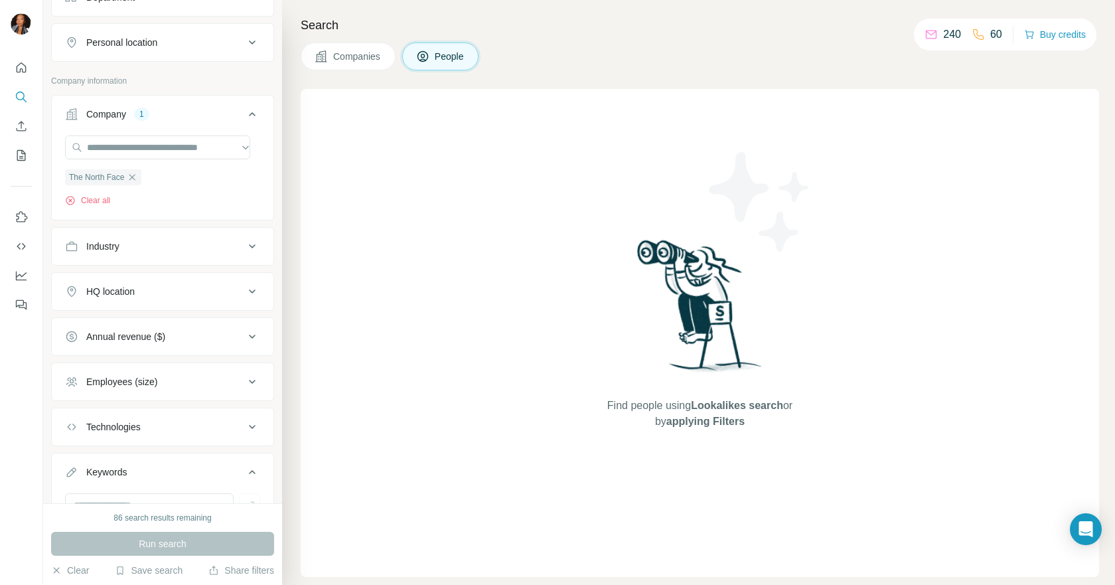
click at [181, 251] on div "Industry" at bounding box center [154, 246] width 179 height 13
click at [215, 245] on div "Industry" at bounding box center [154, 246] width 179 height 13
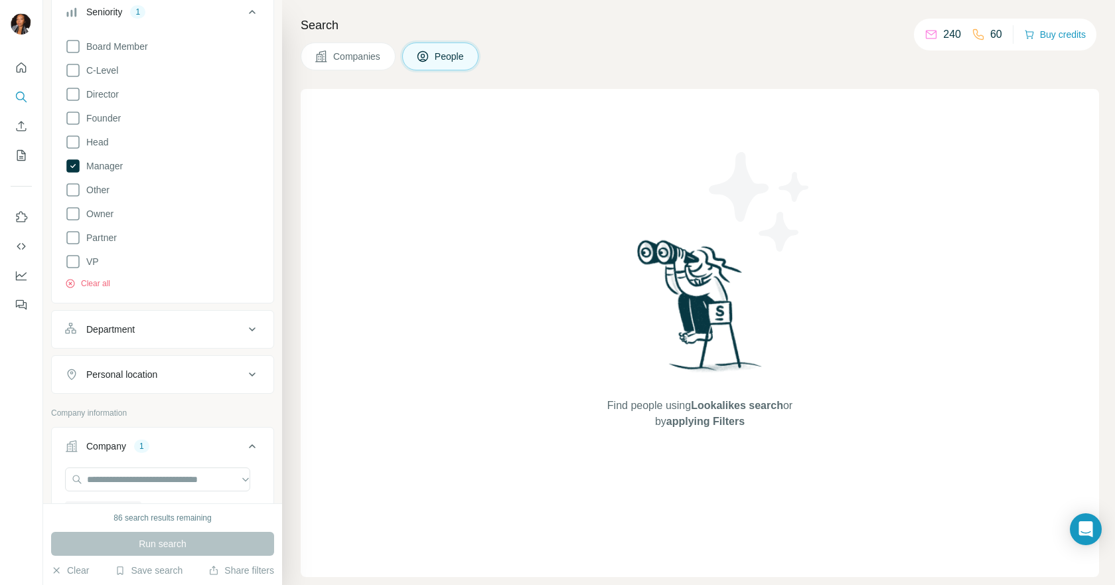
scroll to position [0, 0]
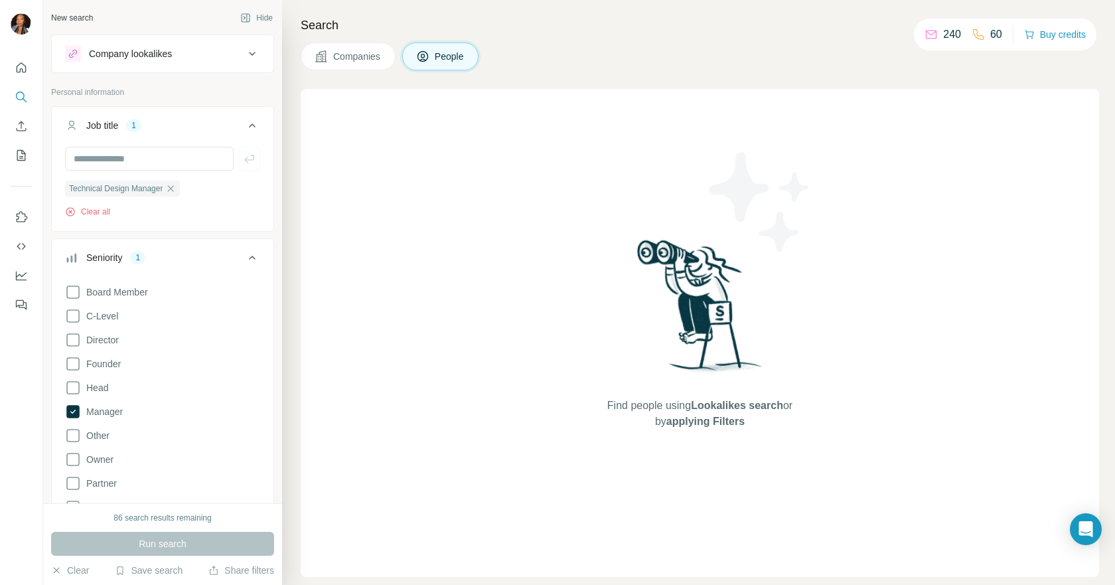
click at [252, 119] on button "Job title 1" at bounding box center [163, 128] width 222 height 37
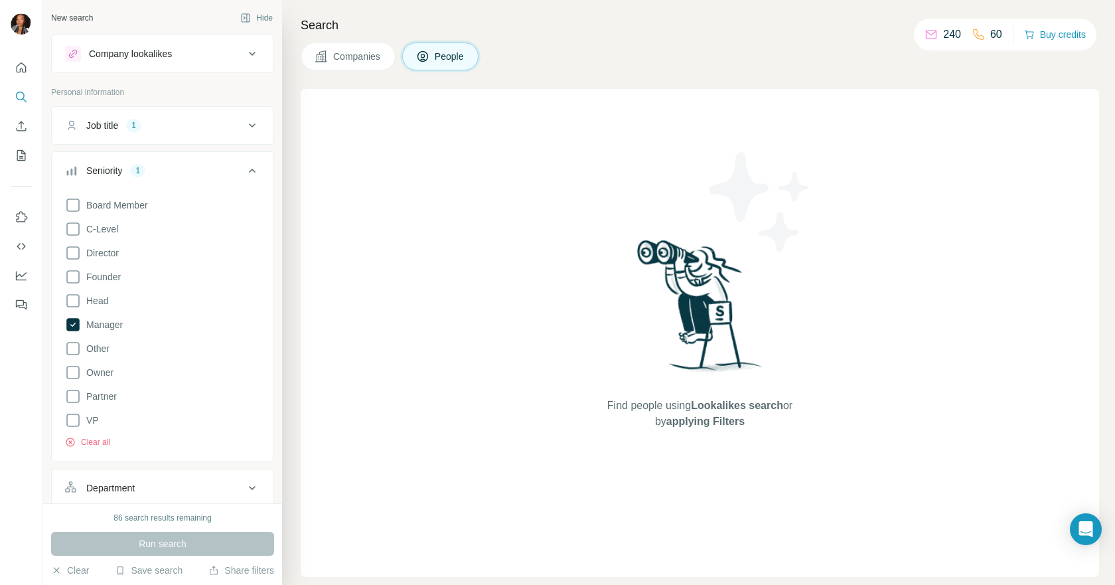
click at [244, 47] on icon at bounding box center [252, 54] width 16 height 16
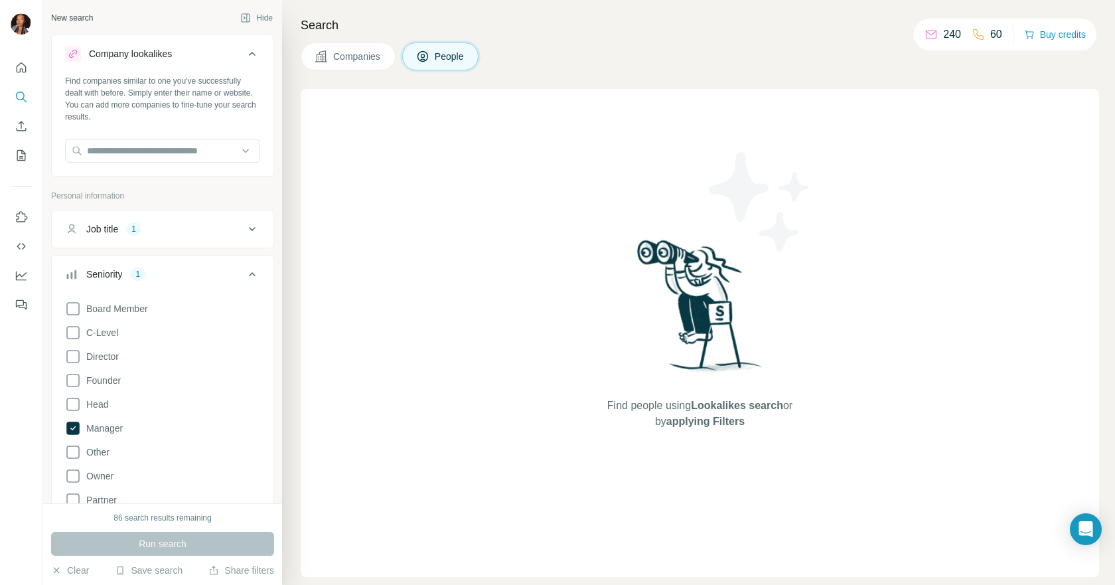
click at [249, 52] on icon at bounding box center [252, 54] width 7 height 4
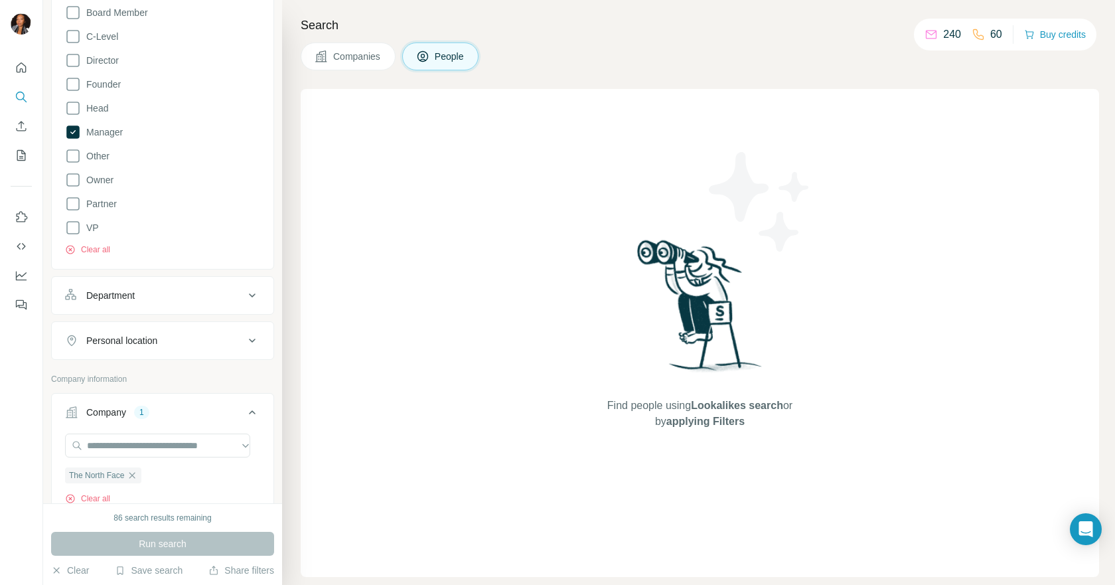
scroll to position [199, 0]
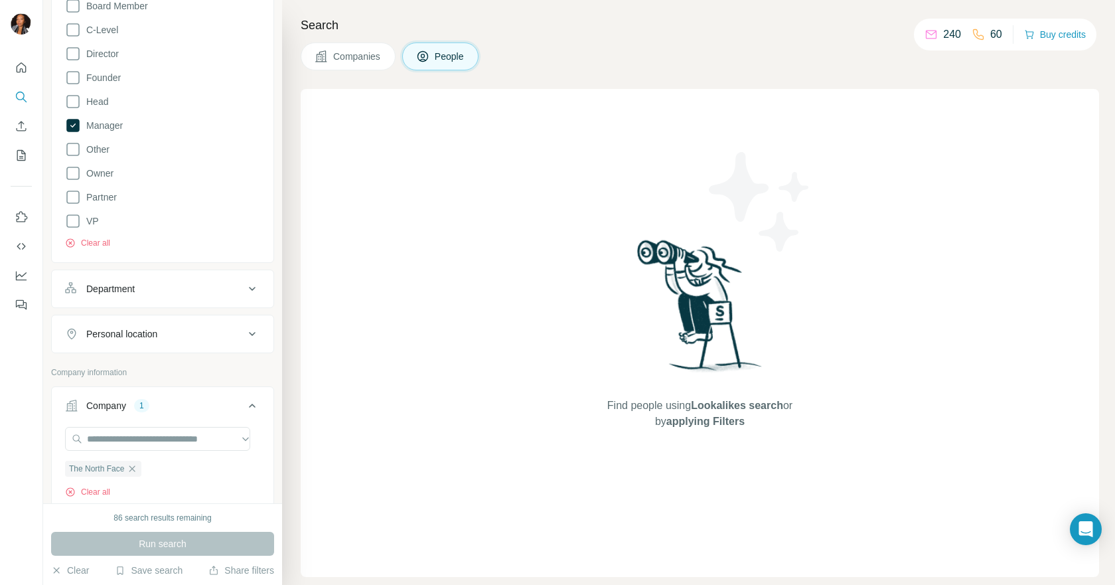
click at [232, 285] on div "Department" at bounding box center [154, 288] width 179 height 13
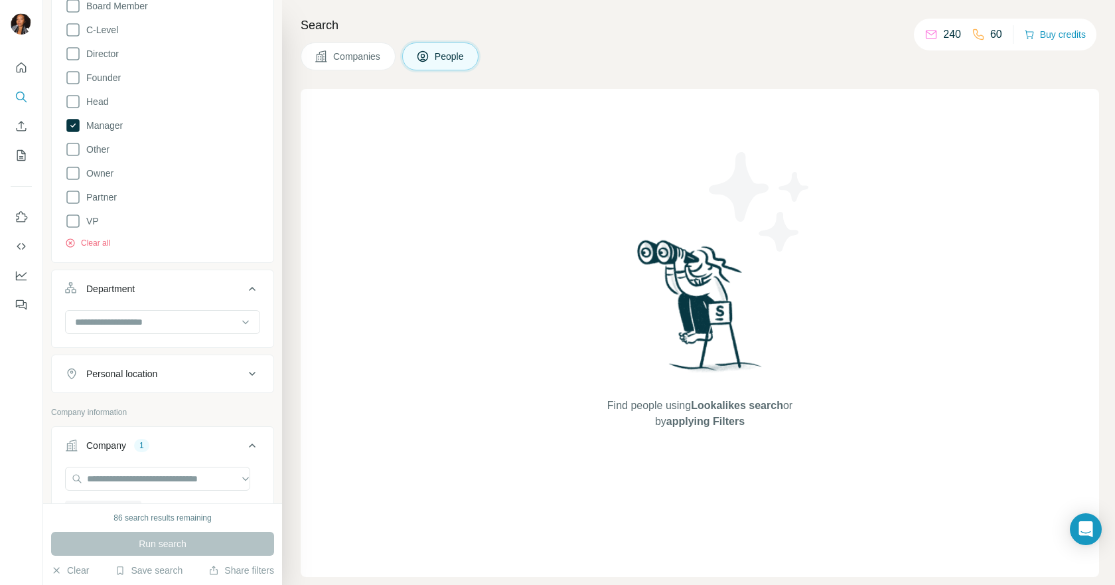
click at [244, 377] on icon at bounding box center [252, 374] width 16 height 16
